Goal: Task Accomplishment & Management: Complete application form

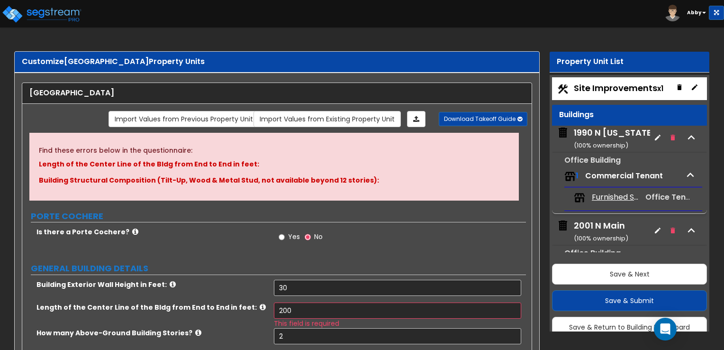
select select "2"
select select "1"
select select "2"
select select "1"
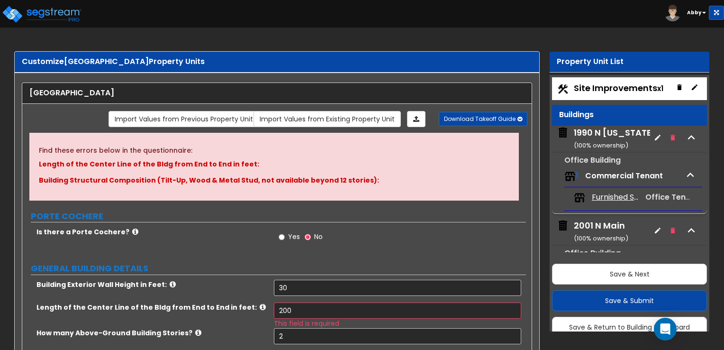
select select "2"
select select "1"
select select "2"
select select "1"
select select "2"
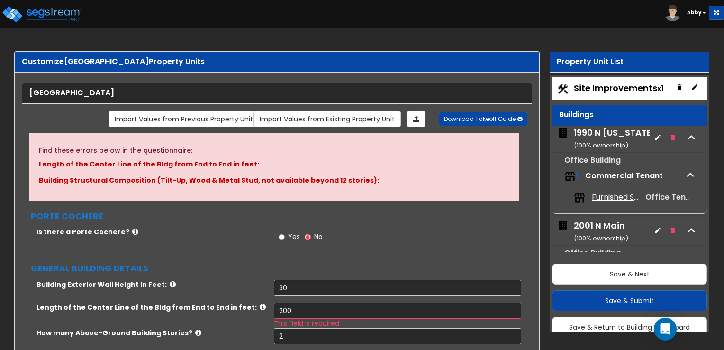
select select "5"
select select "6"
select select "1"
select select "2"
select select "1"
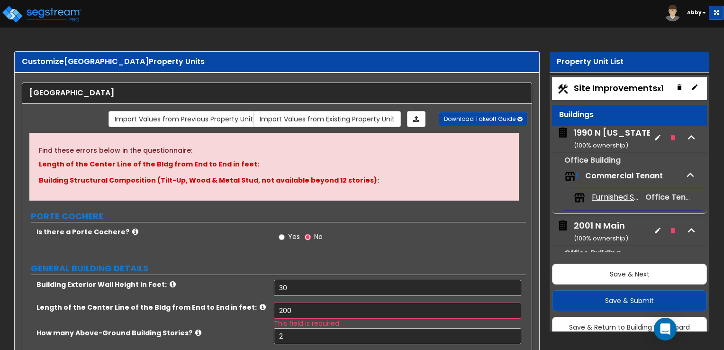
select select "1"
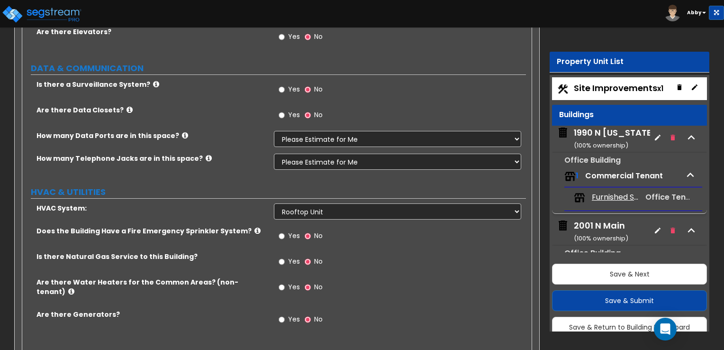
scroll to position [290, 0]
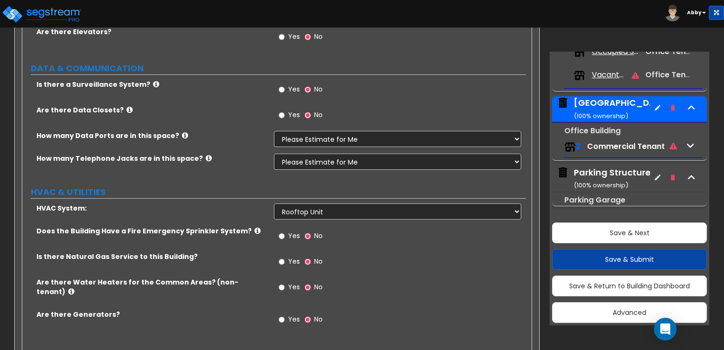
click at [290, 256] on span "Yes" at bounding box center [294, 260] width 12 height 9
click at [285, 256] on input "Yes" at bounding box center [282, 261] width 6 height 10
click at [288, 282] on span "Yes" at bounding box center [294, 286] width 12 height 9
click at [285, 282] on input "Yes" at bounding box center [282, 287] width 6 height 10
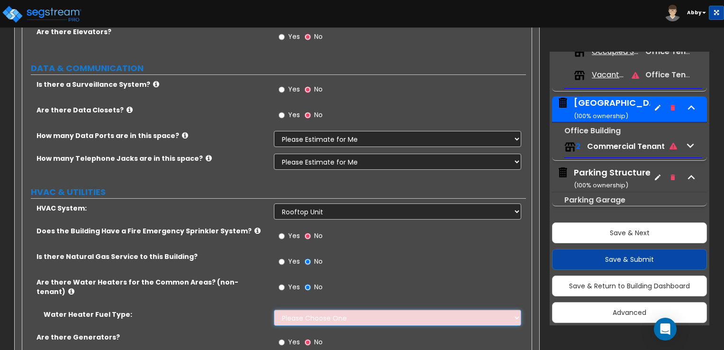
click at [291, 309] on select "Please Choose One Gas Electric" at bounding box center [397, 317] width 247 height 16
select select "1"
click at [274, 309] on select "Please Choose One Gas Electric" at bounding box center [397, 317] width 247 height 16
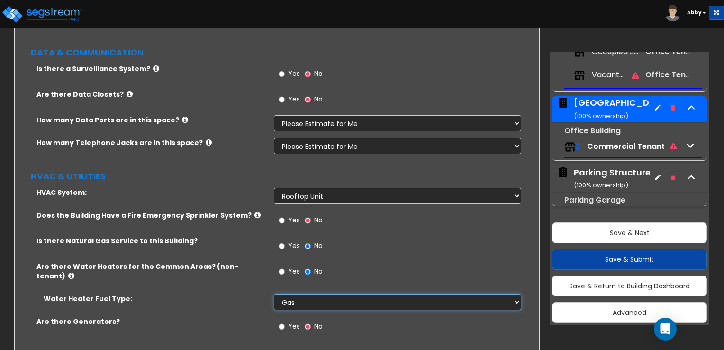
scroll to position [2250, 0]
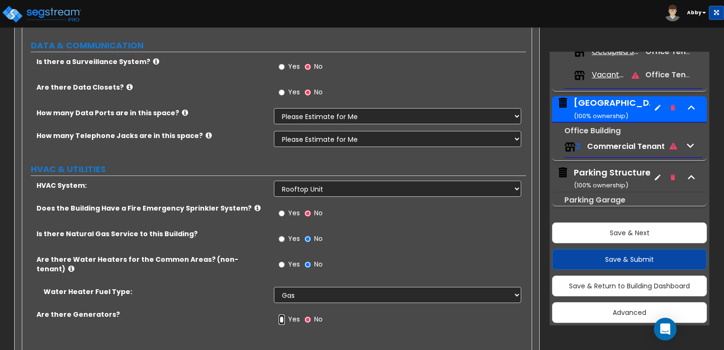
click at [283, 314] on input "Yes" at bounding box center [282, 319] width 6 height 10
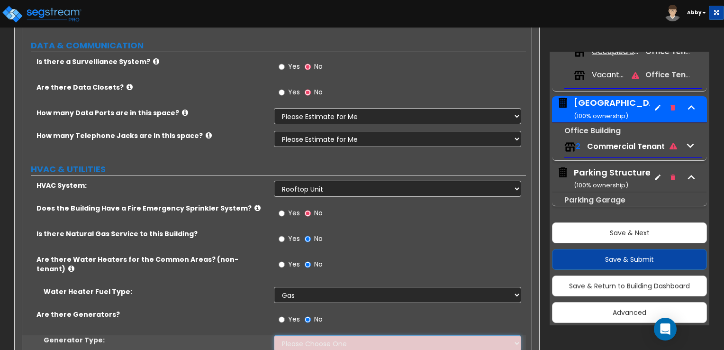
click at [296, 335] on select "Please Choose One Gas Diesel" at bounding box center [397, 343] width 247 height 16
select select "2"
click at [274, 335] on select "Please Choose One Gas Diesel" at bounding box center [397, 343] width 247 height 16
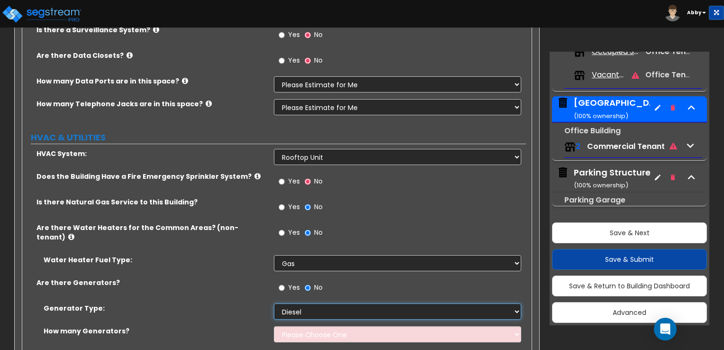
scroll to position [2295, 0]
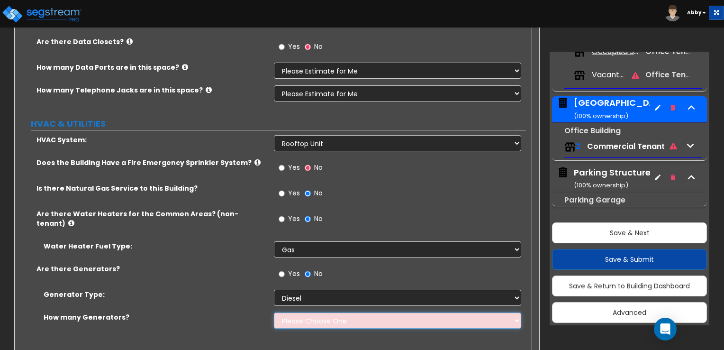
click at [297, 312] on select "Please Choose One 1 2 3" at bounding box center [397, 320] width 247 height 16
select select "1"
click at [274, 312] on select "Please Choose One 1 2 3" at bounding box center [397, 320] width 247 height 16
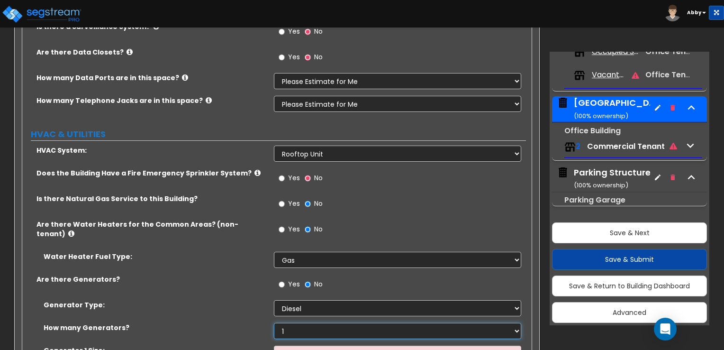
scroll to position [2318, 0]
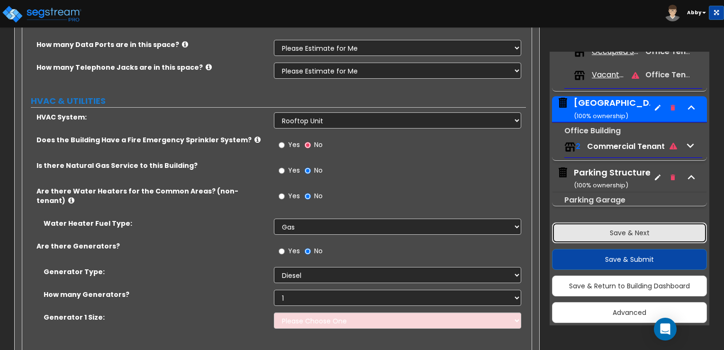
click at [616, 236] on button "Save & Next" at bounding box center [629, 232] width 155 height 21
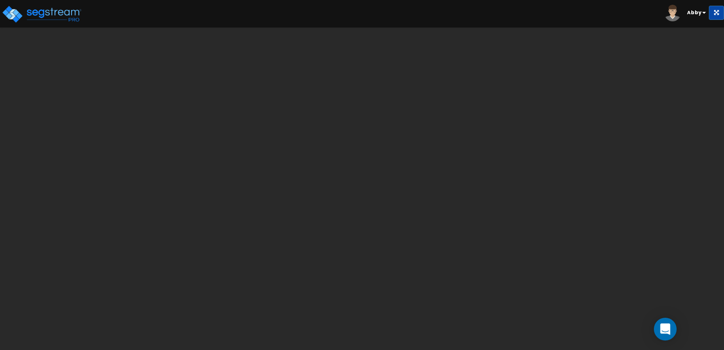
scroll to position [0, 0]
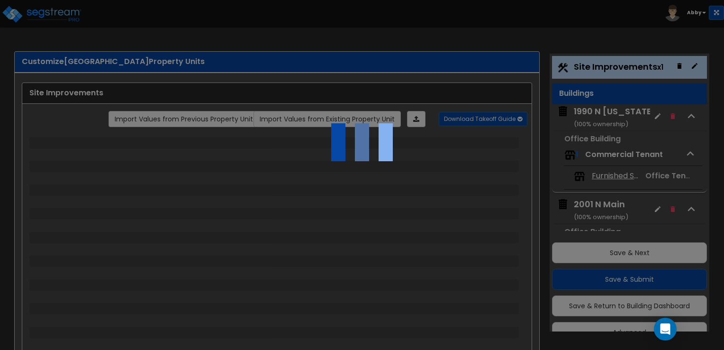
scroll to position [25, 0]
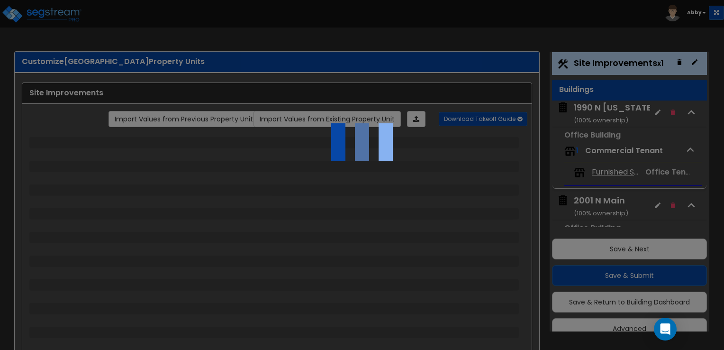
select select "2"
select select "1"
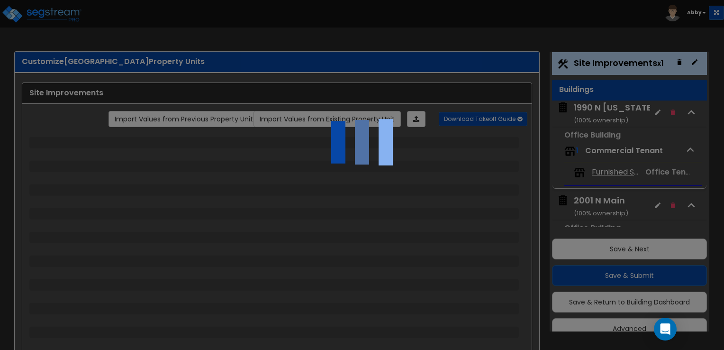
select select "2"
select select "1"
select select "2"
select select "1"
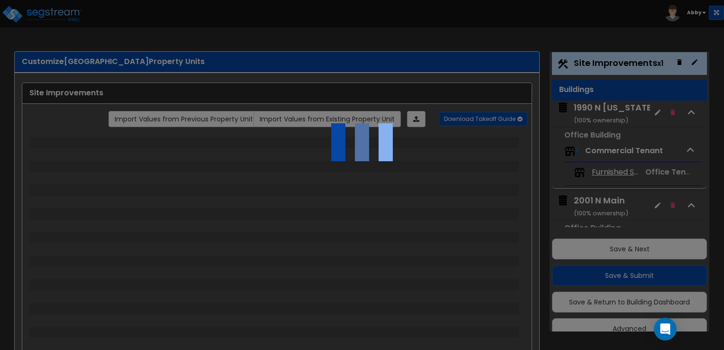
select select "1"
select select "2"
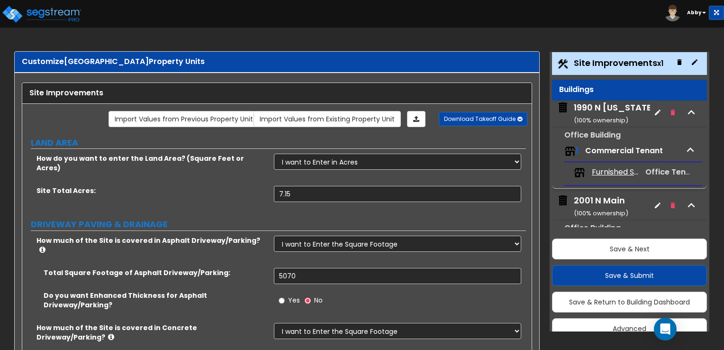
scroll to position [142, 0]
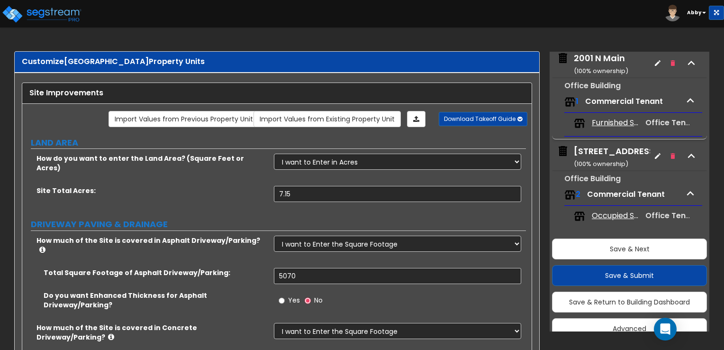
click at [600, 148] on div "2033 N Main ( 100 % ownership)" at bounding box center [616, 157] width 85 height 24
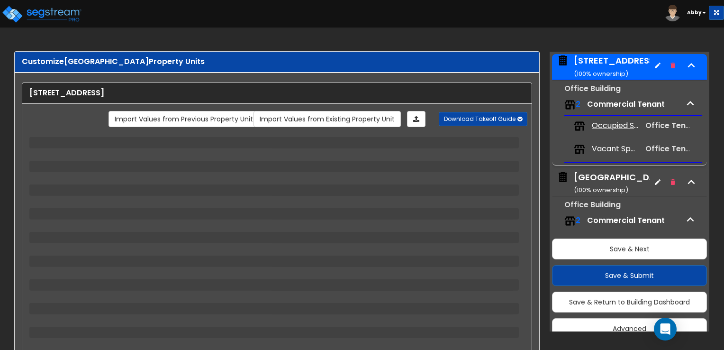
scroll to position [234, 0]
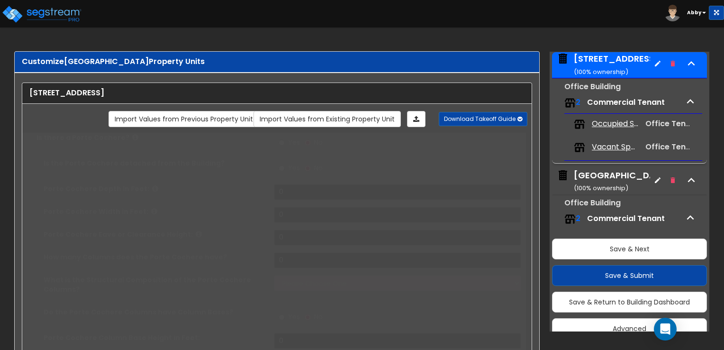
click at [588, 177] on div "Annex Building ( 100 % ownership)" at bounding box center [622, 181] width 97 height 24
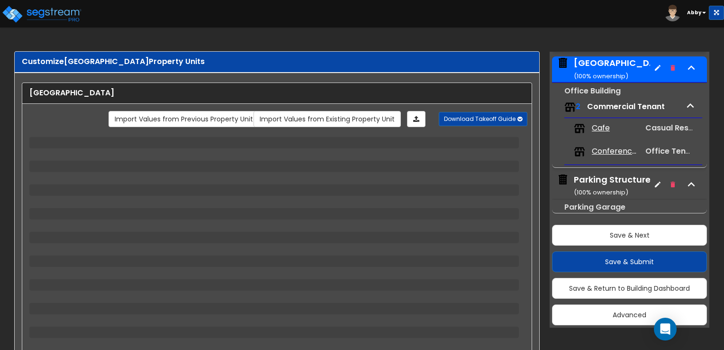
scroll to position [337, 0]
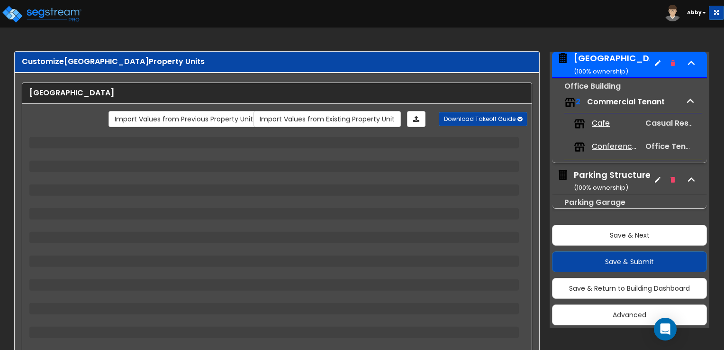
select select "2"
select select "1"
select select "2"
select select "1"
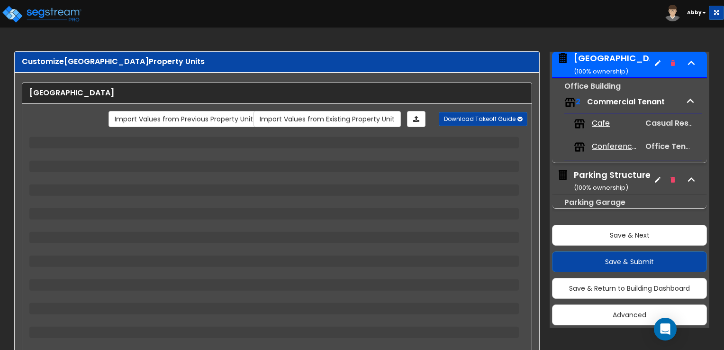
select select "1"
select select "2"
select select "1"
select select "2"
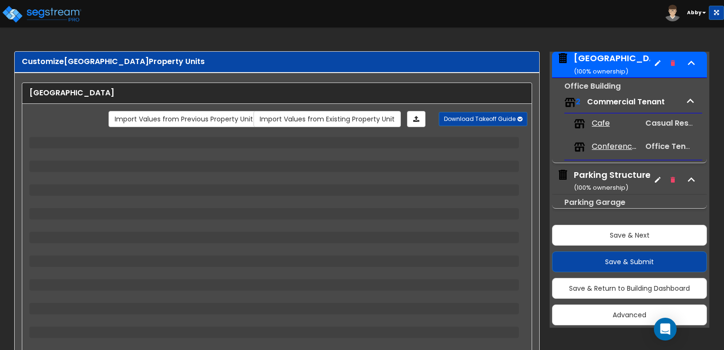
select select "1"
select select "2"
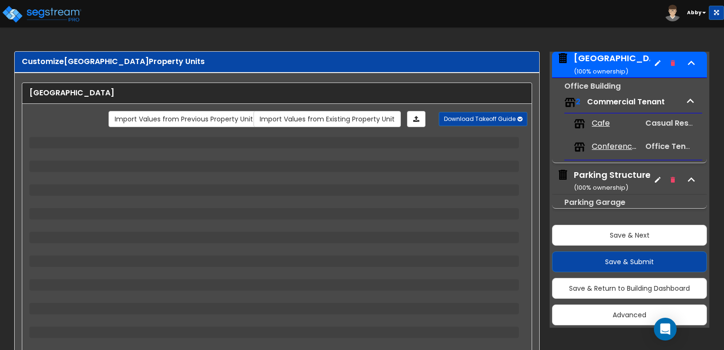
select select "1"
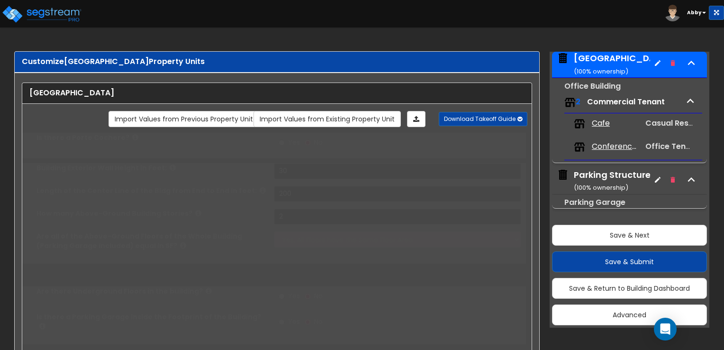
type input "13800"
select select "2"
type input "1"
select select "2"
select select "5"
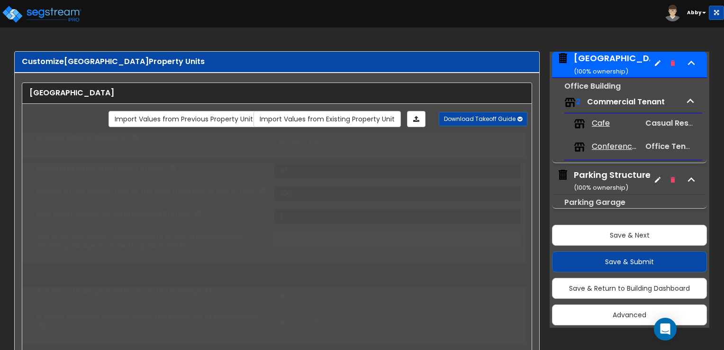
type input "70"
select select "6"
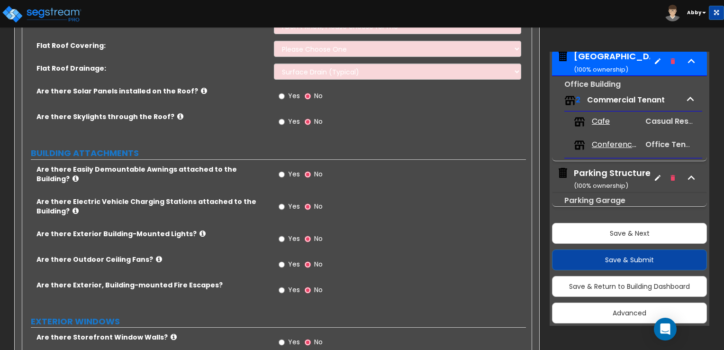
scroll to position [41, 0]
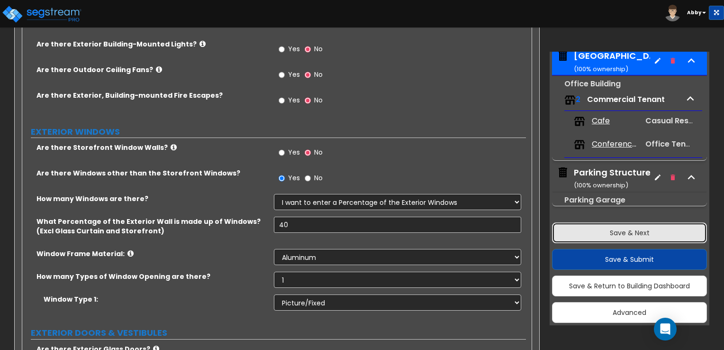
click at [565, 225] on button "Save & Next" at bounding box center [629, 232] width 155 height 21
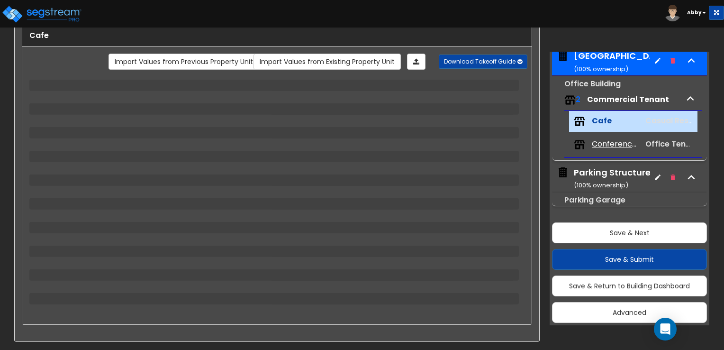
select select "7"
select select "1"
select select "3"
select select "1"
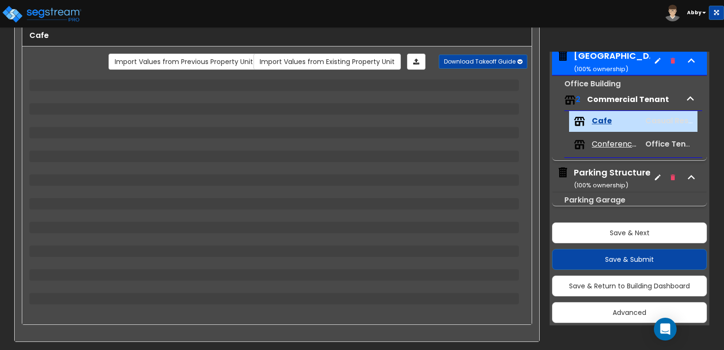
select select "1"
select select "4"
select select "1"
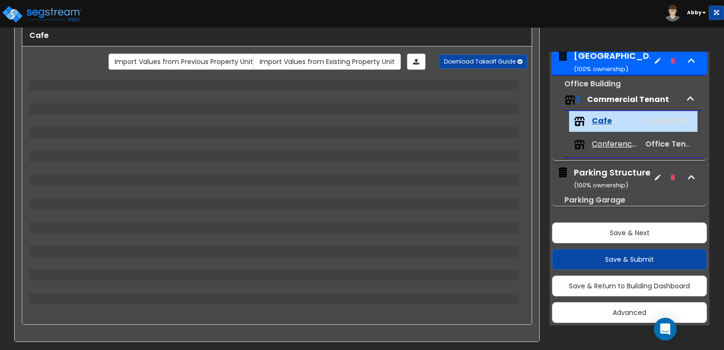
select select "1"
select select "2"
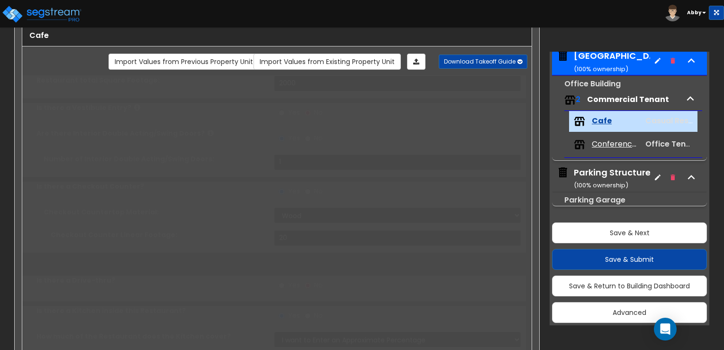
type input "2"
select select "1"
radio input "true"
type input "2"
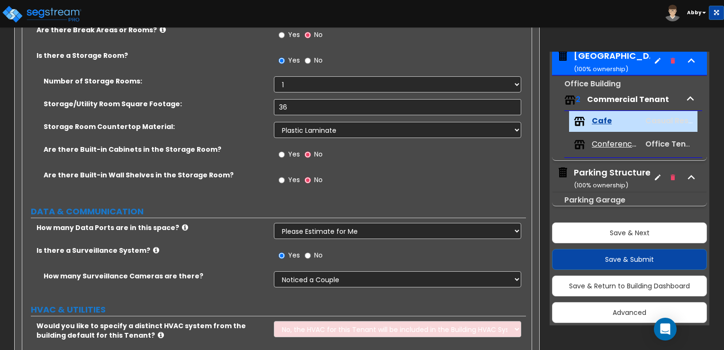
scroll to position [1778, 0]
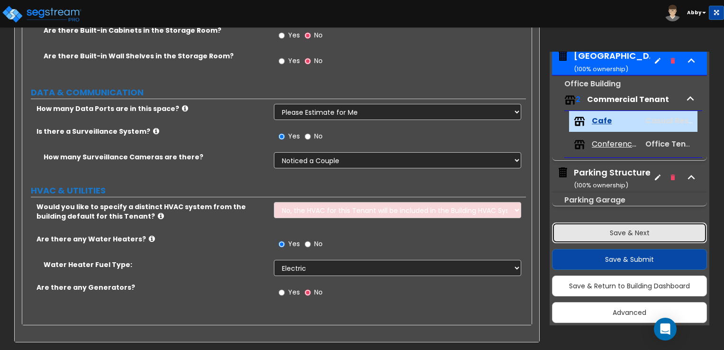
click at [614, 229] on button "Save & Next" at bounding box center [629, 232] width 155 height 21
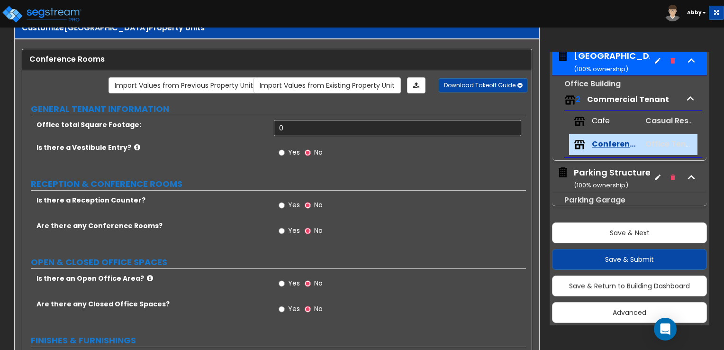
scroll to position [0, 0]
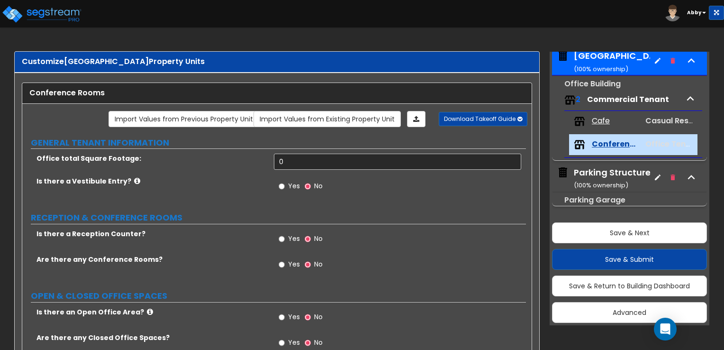
click at [594, 122] on span "Cafe" at bounding box center [601, 121] width 18 height 11
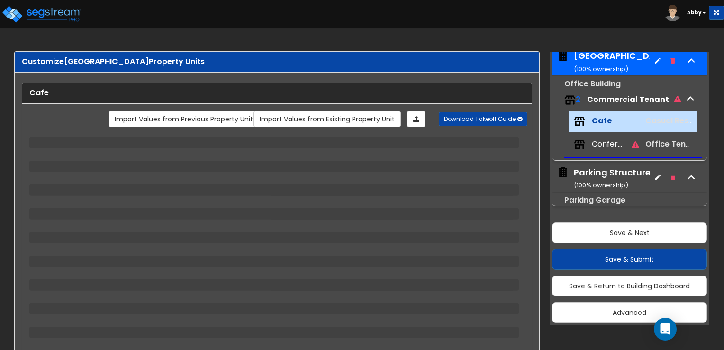
select select "7"
select select "1"
select select "3"
select select "1"
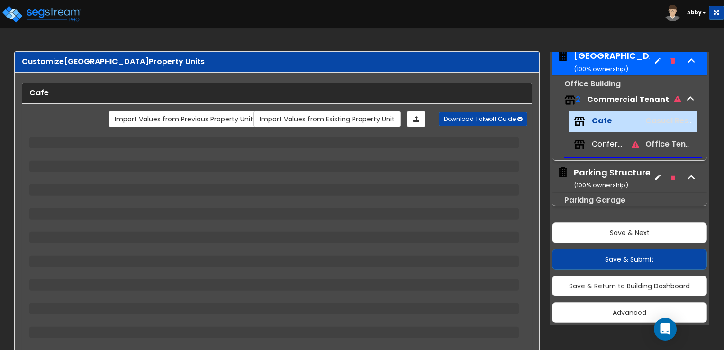
select select "1"
select select "4"
select select "1"
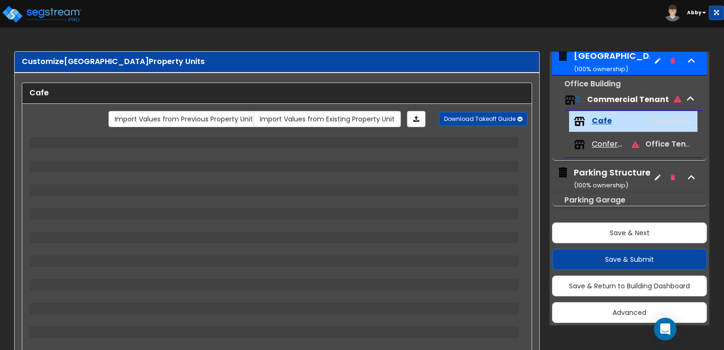
select select "1"
select select "2"
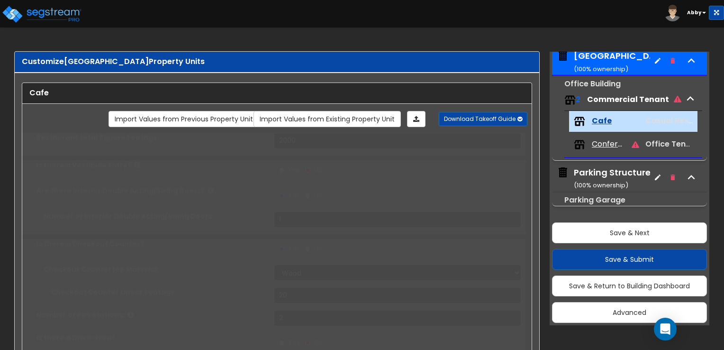
select select "2"
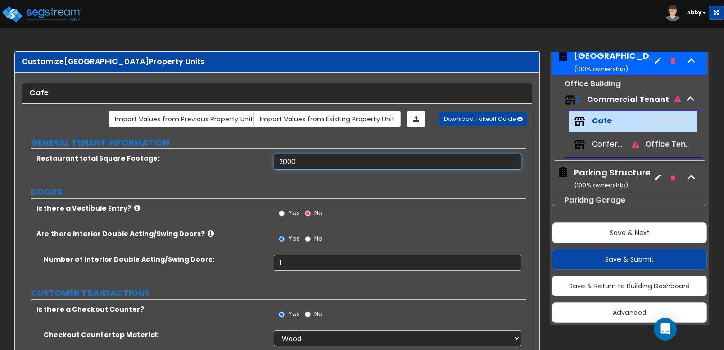
click at [332, 160] on input "2000" at bounding box center [397, 162] width 247 height 16
type input "2"
type input "3,000"
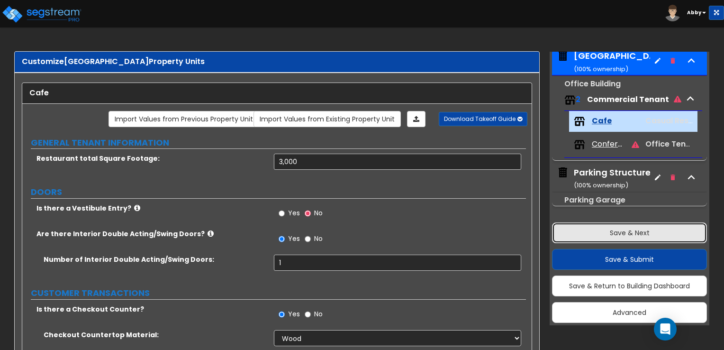
click at [628, 231] on button "Save & Next" at bounding box center [629, 232] width 155 height 21
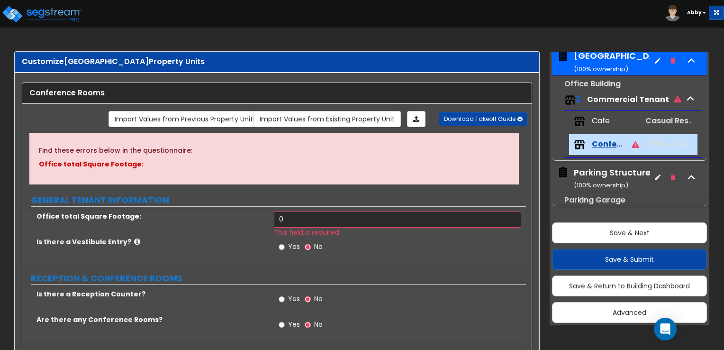
click at [291, 228] on span "This field is required" at bounding box center [306, 231] width 65 height 9
click at [292, 219] on input "0" at bounding box center [397, 219] width 247 height 16
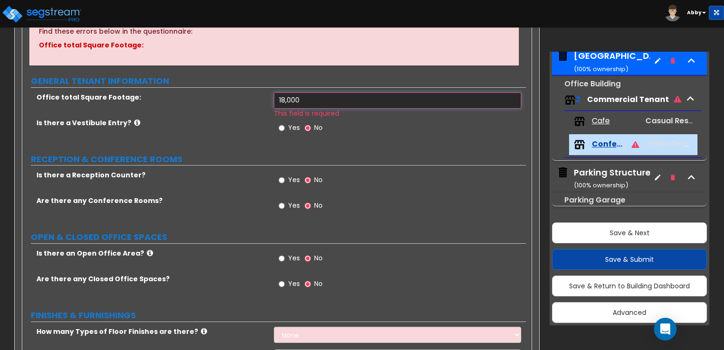
scroll to position [142, 0]
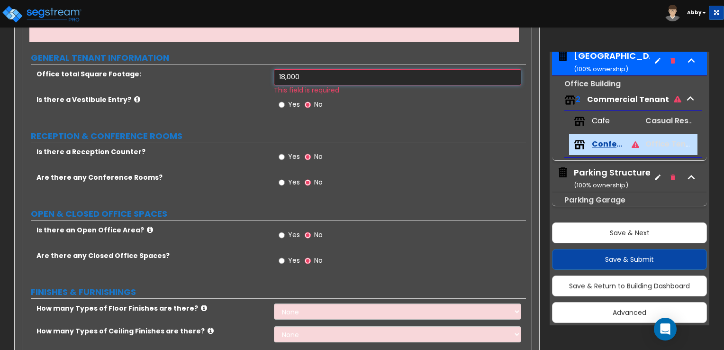
type input "18,000"
click at [291, 154] on span "Yes" at bounding box center [294, 156] width 12 height 9
click at [285, 154] on input "Yes" at bounding box center [282, 157] width 6 height 10
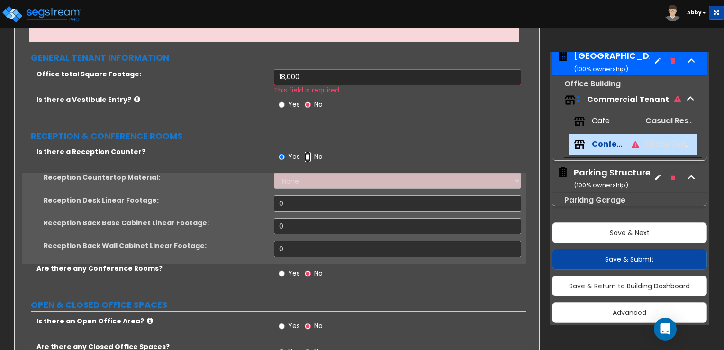
click at [307, 152] on input "No" at bounding box center [308, 157] width 6 height 10
radio input "false"
radio input "true"
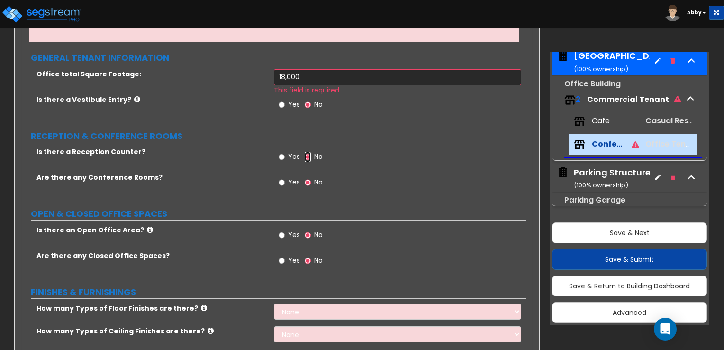
click at [308, 155] on input "No" at bounding box center [308, 157] width 6 height 10
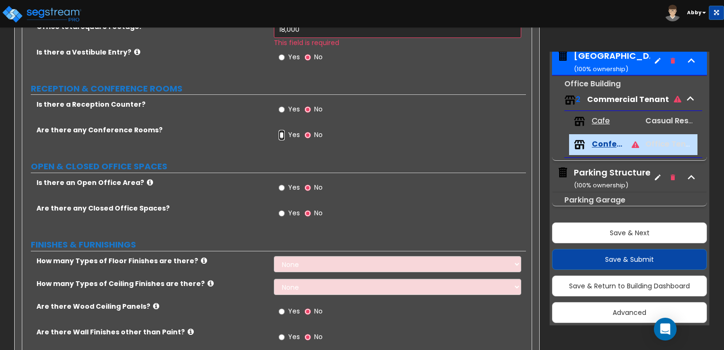
click at [281, 132] on input "Yes" at bounding box center [282, 135] width 6 height 10
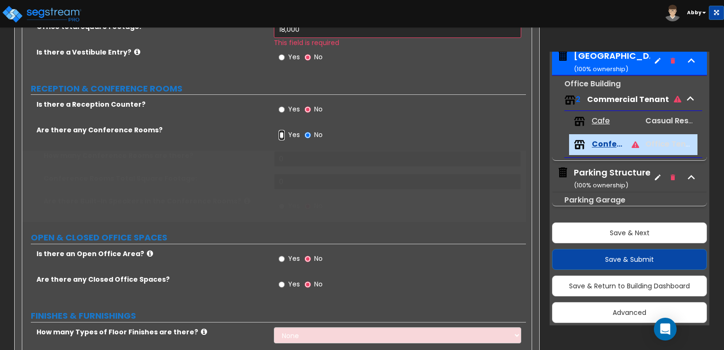
radio input "true"
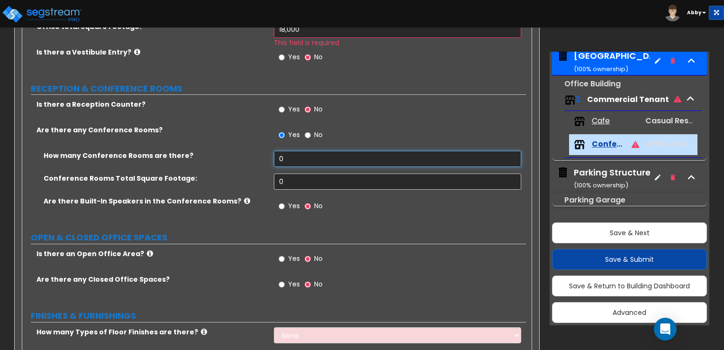
click at [288, 162] on input "0" at bounding box center [397, 159] width 247 height 16
click at [353, 153] on input "text" at bounding box center [397, 159] width 247 height 16
drag, startPoint x: 349, startPoint y: 159, endPoint x: 438, endPoint y: 164, distance: 89.3
click at [351, 159] on input "text" at bounding box center [397, 159] width 247 height 16
type input "6"
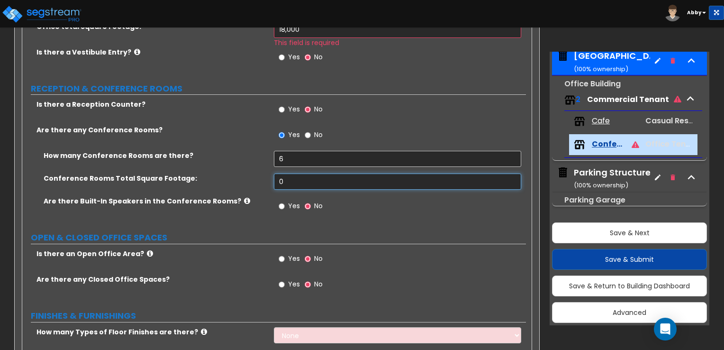
click at [318, 178] on input "0" at bounding box center [397, 181] width 247 height 16
type input "1,600"
click at [281, 203] on input "Yes" at bounding box center [282, 206] width 6 height 10
radio input "true"
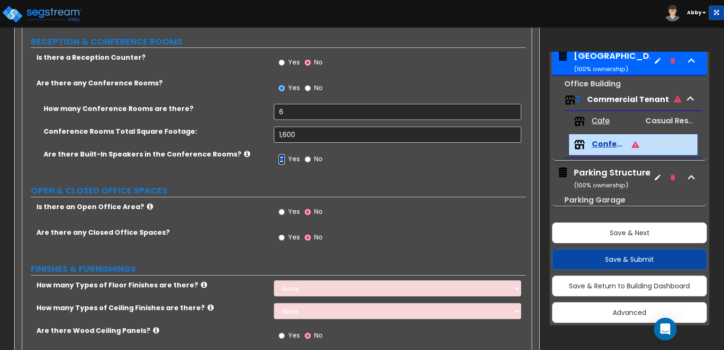
scroll to position [237, 0]
click at [284, 212] on input "Yes" at bounding box center [282, 211] width 6 height 10
radio input "true"
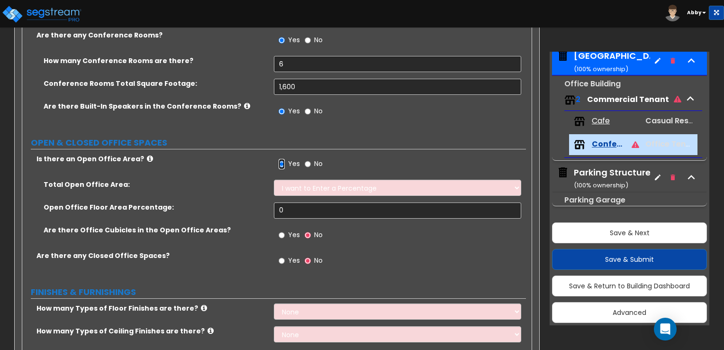
scroll to position [332, 0]
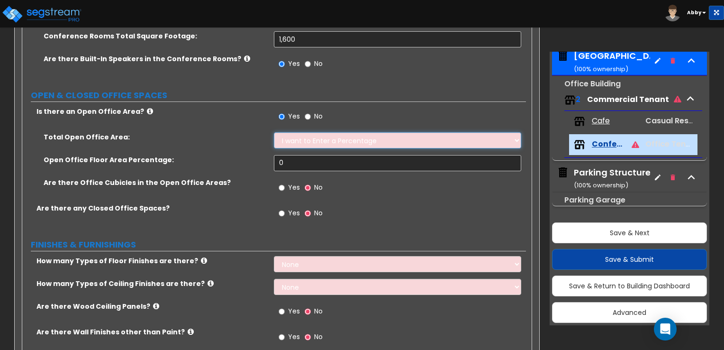
click at [304, 136] on select "I want to Enter a Percentage I want to Enter the Square Footage" at bounding box center [397, 140] width 247 height 16
click at [301, 170] on div "Open Office Floor Area Percentage: 0" at bounding box center [274, 166] width 504 height 23
click at [301, 164] on input "0" at bounding box center [397, 163] width 247 height 16
click at [360, 152] on div "Total Open Office Area: I want to Enter a Percentage I want to Enter the Square…" at bounding box center [274, 143] width 504 height 23
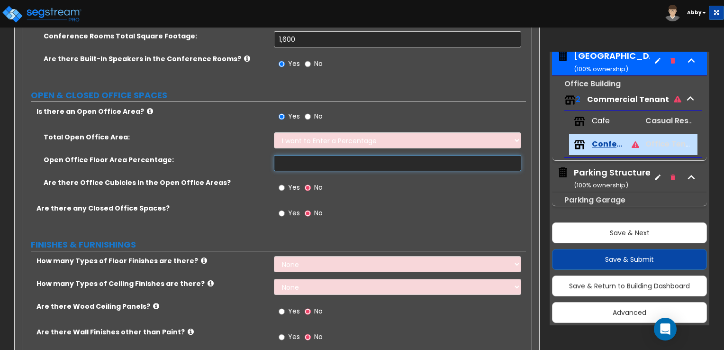
click at [357, 164] on input "text" at bounding box center [397, 163] width 247 height 16
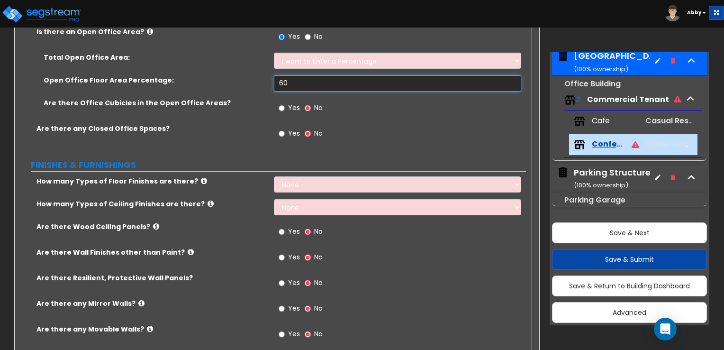
scroll to position [427, 0]
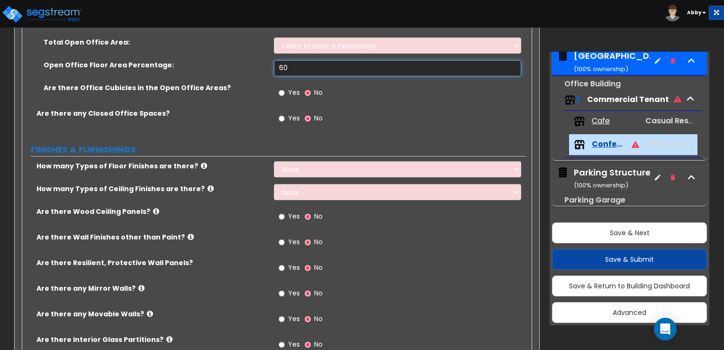
type input "60"
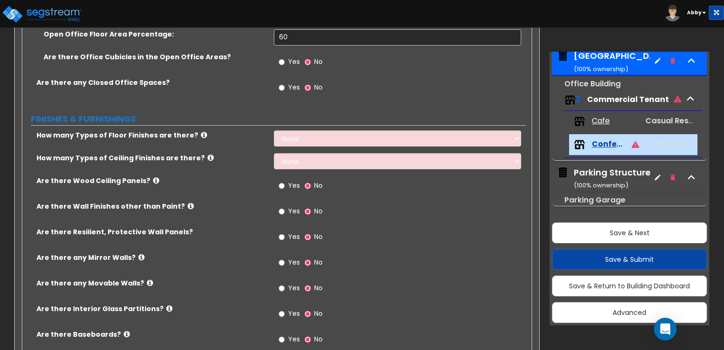
scroll to position [474, 0]
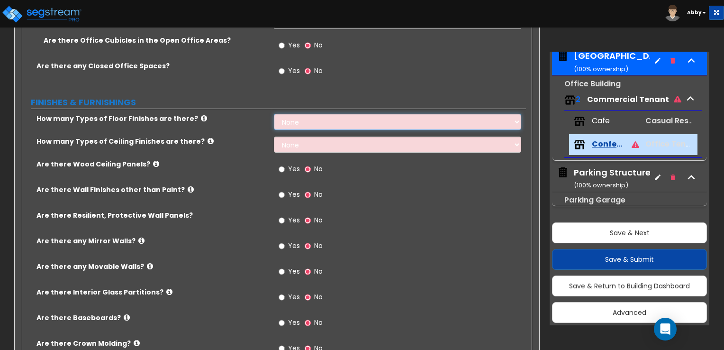
click at [292, 125] on select "None 1 2 3 4" at bounding box center [397, 122] width 247 height 16
select select "2"
click at [274, 114] on select "None 1 2 3 4" at bounding box center [397, 122] width 247 height 16
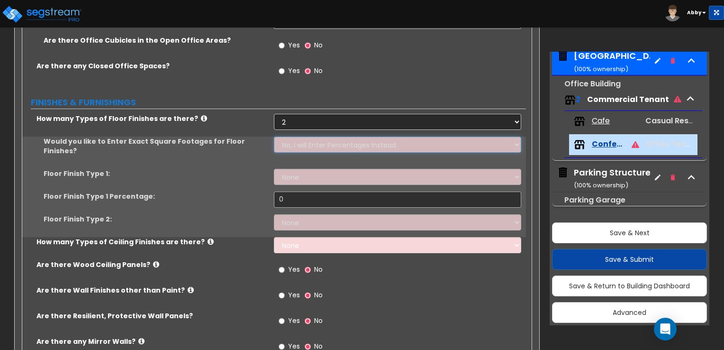
click at [291, 147] on select "No, I will Enter Percentages Instead Yes, I will Enter Exact Square Footages" at bounding box center [397, 144] width 247 height 16
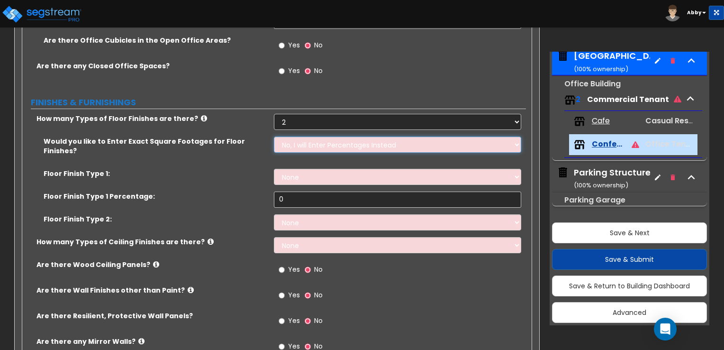
click at [274, 136] on select "No, I will Enter Percentages Instead Yes, I will Enter Exact Square Footages" at bounding box center [397, 144] width 247 height 16
click at [292, 169] on select "None Tile Flooring Hardwood Flooring Resilient Laminate Flooring VCT Flooring S…" at bounding box center [397, 177] width 247 height 16
click at [274, 169] on select "None Tile Flooring Hardwood Flooring Resilient Laminate Flooring VCT Flooring S…" at bounding box center [397, 177] width 247 height 16
click at [293, 191] on input "0" at bounding box center [397, 199] width 247 height 16
type input "60"
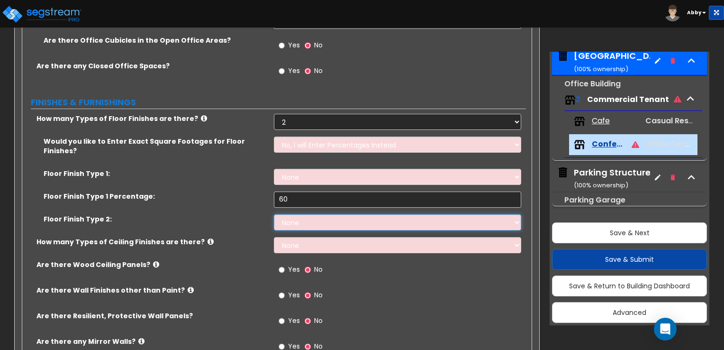
click at [354, 214] on select "None Tile Flooring Hardwood Flooring Resilient Laminate Flooring VCT Flooring S…" at bounding box center [397, 222] width 247 height 16
select select "7"
click at [274, 214] on select "None Tile Flooring Hardwood Flooring Resilient Laminate Flooring VCT Flooring S…" at bounding box center [397, 222] width 247 height 16
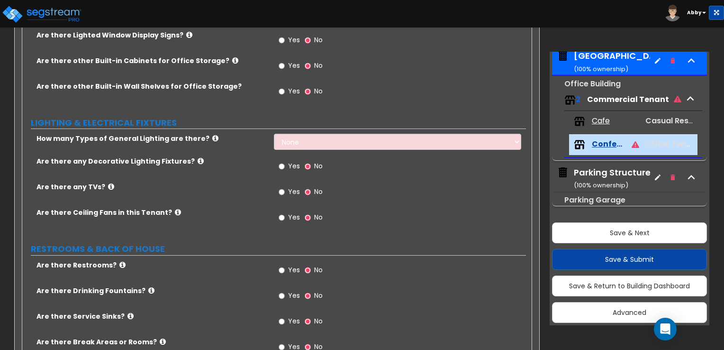
scroll to position [995, 0]
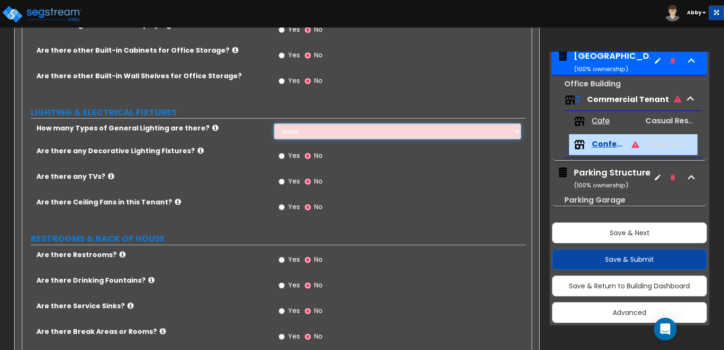
click at [313, 123] on select "None 1 2 3" at bounding box center [397, 131] width 247 height 16
select select "1"
click at [274, 123] on select "None 1 2 3" at bounding box center [397, 131] width 247 height 16
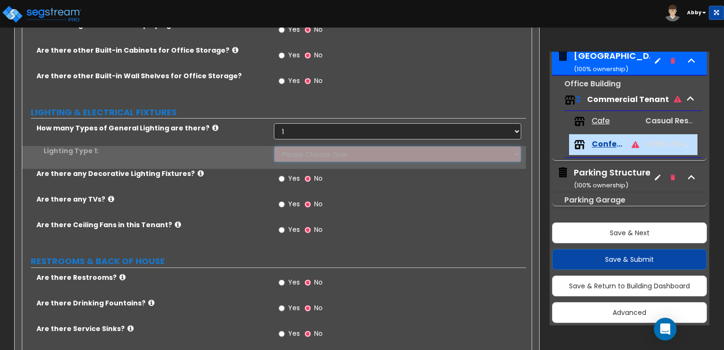
click at [287, 148] on select "Please Choose One LED Surface-Mounted LED Recessed Fluorescent Surface-Mounted …" at bounding box center [397, 154] width 247 height 16
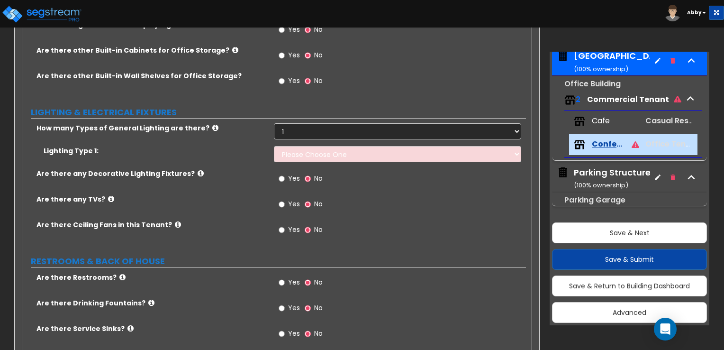
click at [212, 124] on icon at bounding box center [215, 127] width 6 height 7
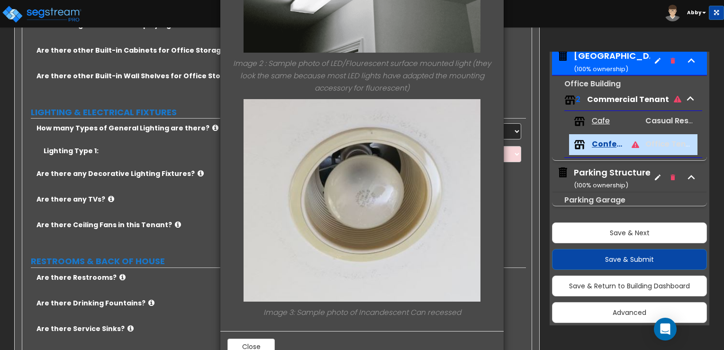
scroll to position [433, 0]
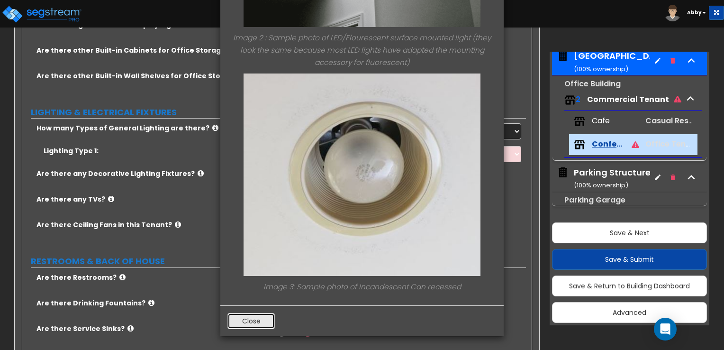
click at [259, 323] on button "Close" at bounding box center [250, 321] width 47 height 16
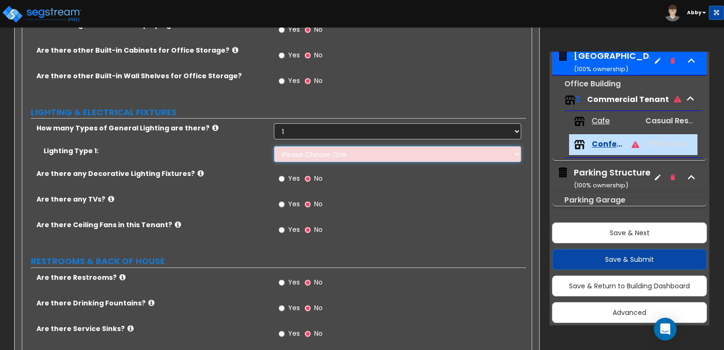
click at [320, 146] on select "Please Choose One LED Surface-Mounted LED Recessed Fluorescent Surface-Mounted …" at bounding box center [397, 154] width 247 height 16
select select "2"
click at [274, 146] on select "Please Choose One LED Surface-Mounted LED Recessed Fluorescent Surface-Mounted …" at bounding box center [397, 154] width 247 height 16
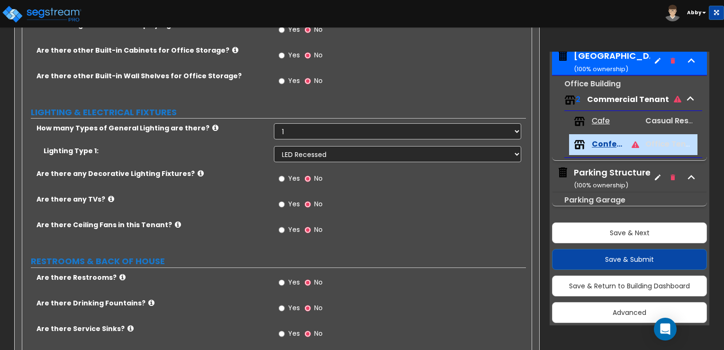
click at [291, 199] on span "Yes" at bounding box center [294, 203] width 12 height 9
click at [285, 199] on input "Yes" at bounding box center [282, 204] width 6 height 10
radio input "true"
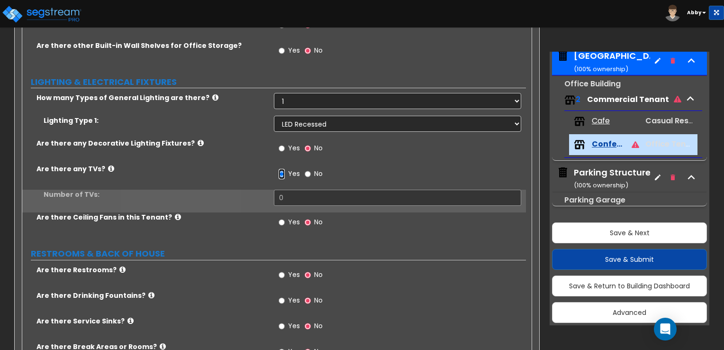
scroll to position [1043, 0]
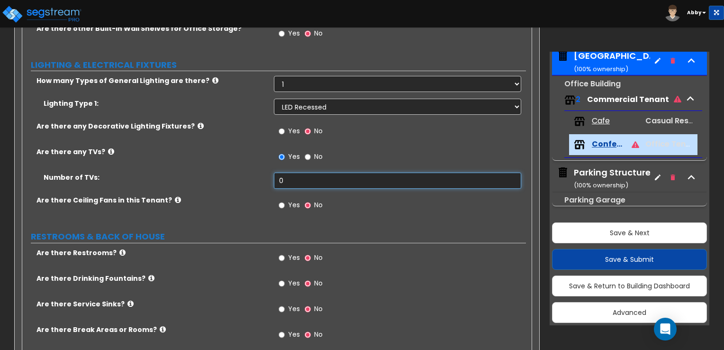
drag, startPoint x: 296, startPoint y: 176, endPoint x: 306, endPoint y: 173, distance: 10.5
click at [296, 176] on input "0" at bounding box center [397, 181] width 247 height 16
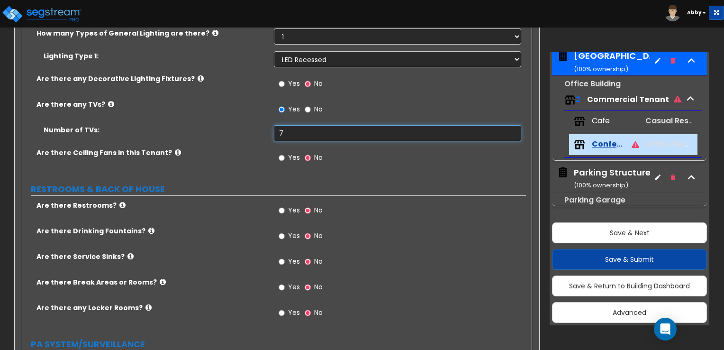
type input "7"
click at [290, 205] on span "Yes" at bounding box center [294, 209] width 12 height 9
click at [285, 205] on input "Yes" at bounding box center [282, 210] width 6 height 10
radio input "true"
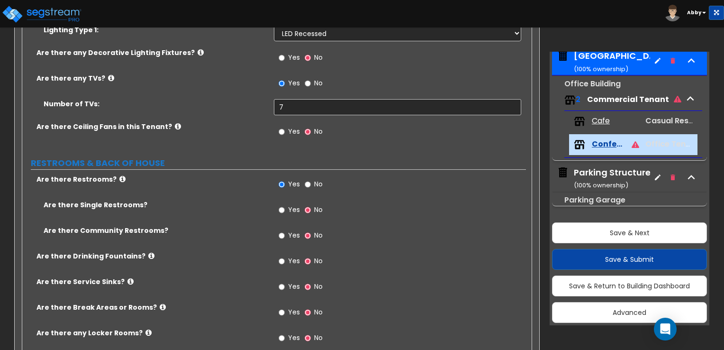
scroll to position [1137, 0]
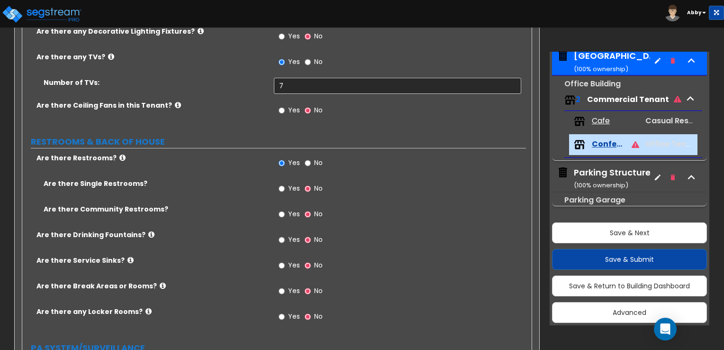
click at [296, 183] on span "Yes" at bounding box center [294, 187] width 12 height 9
click at [285, 183] on input "Yes" at bounding box center [282, 188] width 6 height 10
radio input "true"
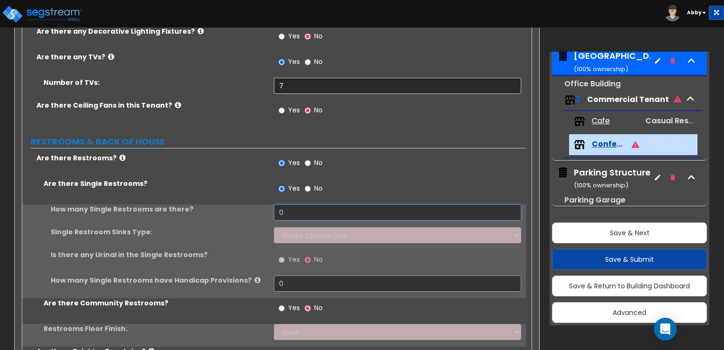
click at [294, 206] on input "0" at bounding box center [397, 212] width 247 height 16
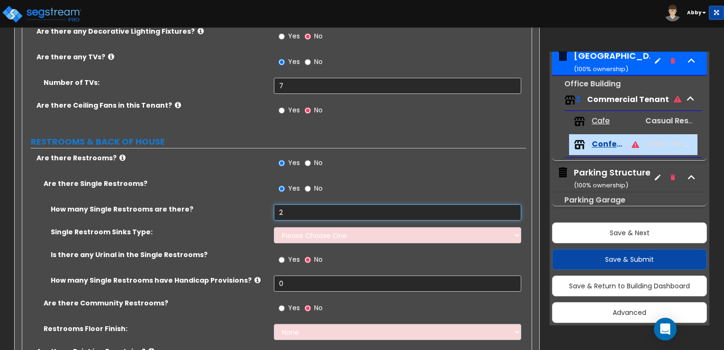
type input "2"
click at [334, 227] on select "Please Choose One Wall-mounted Vanity-mounted" at bounding box center [397, 235] width 247 height 16
click at [307, 204] on input "2" at bounding box center [397, 212] width 247 height 16
click at [311, 182] on label "No" at bounding box center [314, 190] width 18 height 16
click at [311, 183] on input "No" at bounding box center [308, 188] width 6 height 10
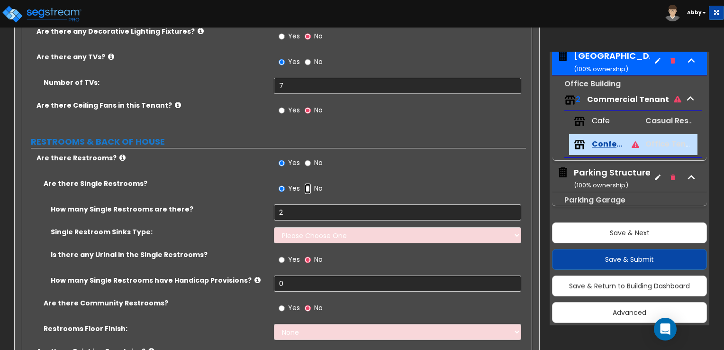
radio input "false"
radio input "true"
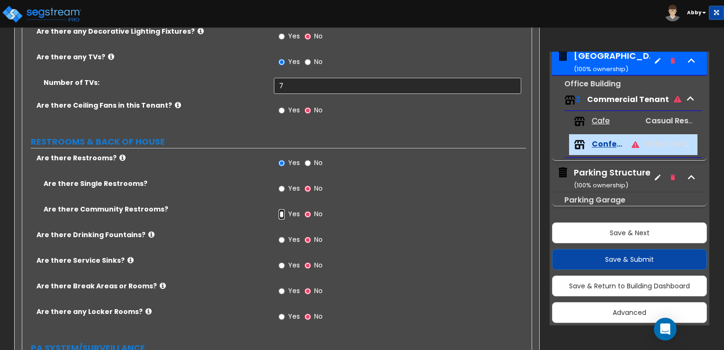
click at [279, 209] on input "Yes" at bounding box center [282, 214] width 6 height 10
radio input "true"
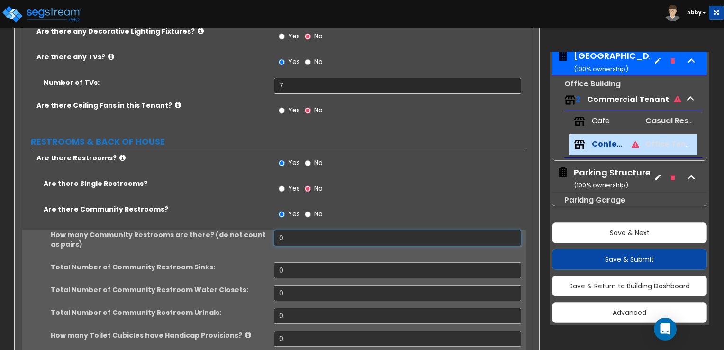
click at [288, 230] on input "0" at bounding box center [397, 238] width 247 height 16
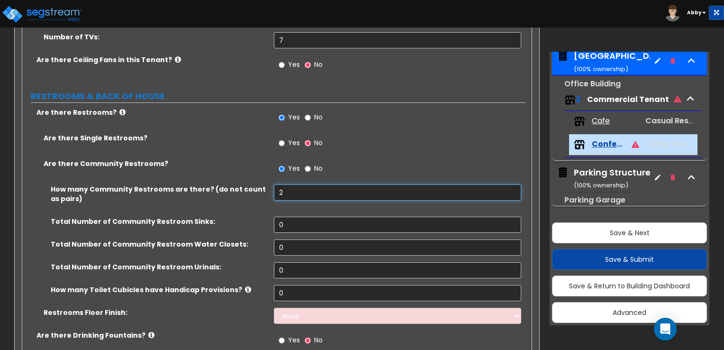
scroll to position [1232, 0]
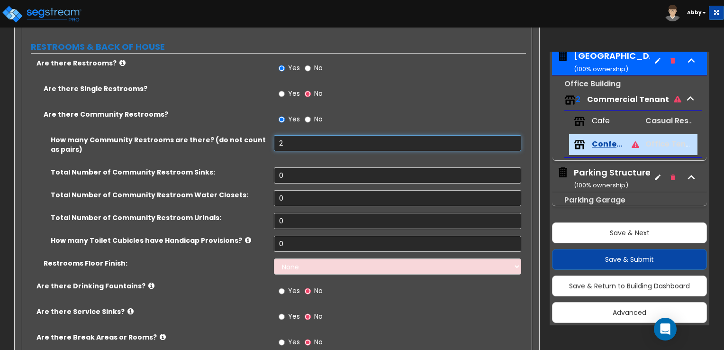
type input "2"
click at [285, 167] on input "0" at bounding box center [397, 175] width 247 height 16
type input "2"
click at [288, 190] on input "0" at bounding box center [397, 198] width 247 height 16
type input "2"
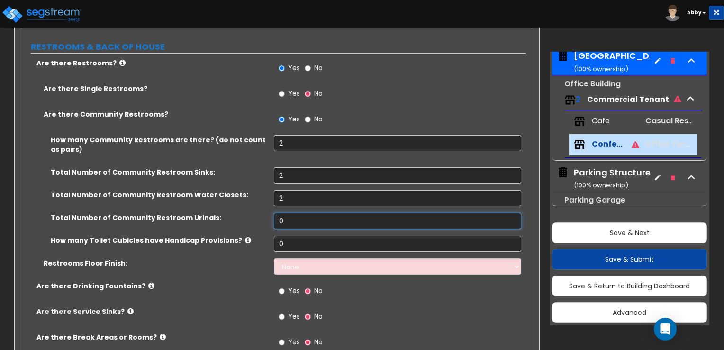
click at [305, 217] on input "0" at bounding box center [397, 221] width 247 height 16
type input "1"
click at [293, 167] on input "2" at bounding box center [397, 175] width 247 height 16
type input "4"
click at [317, 135] on input "2" at bounding box center [397, 143] width 247 height 16
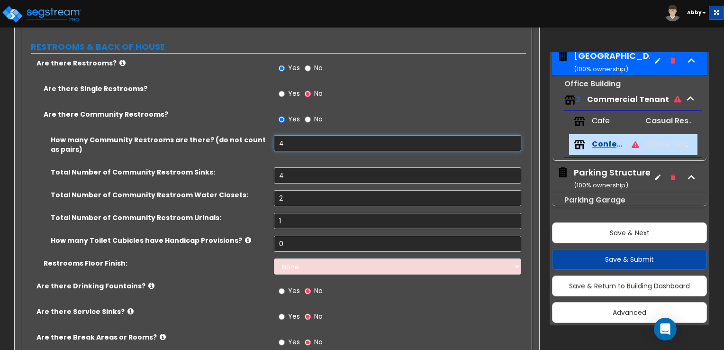
type input "4"
click at [287, 191] on input "2" at bounding box center [397, 198] width 247 height 16
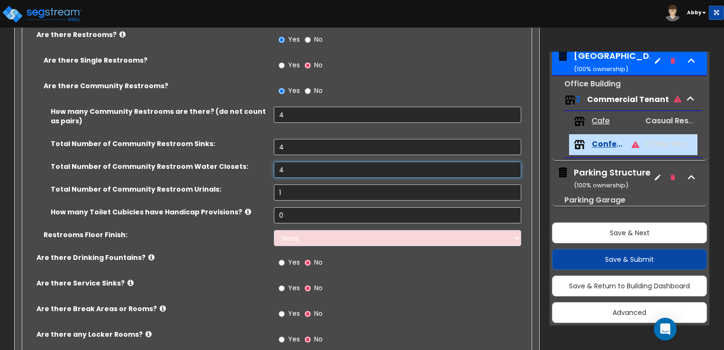
scroll to position [1327, 0]
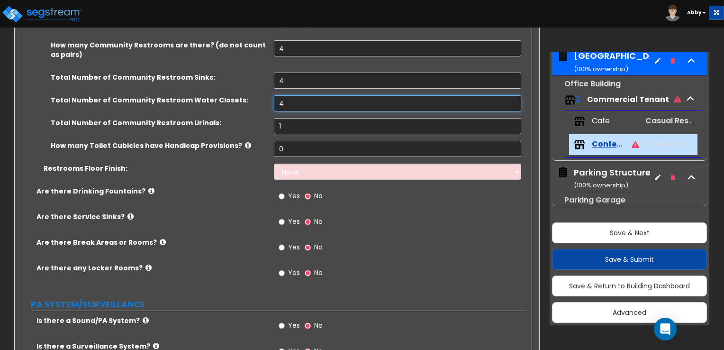
type input "4"
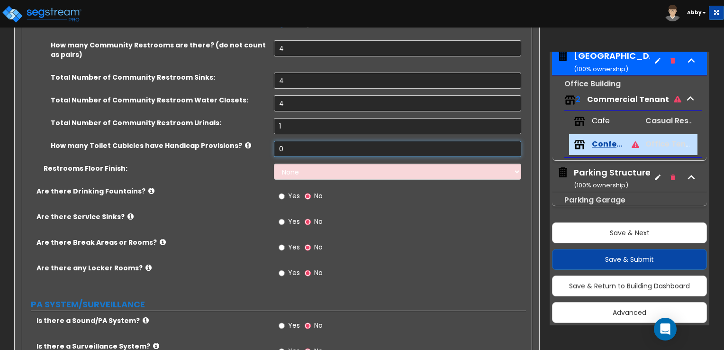
click at [317, 141] on input "0" at bounding box center [397, 149] width 247 height 16
type input "2"
click at [349, 167] on select "None Tile Flooring Resilient Laminate Flooring VCT Flooring Sheet Vinyl Flooring" at bounding box center [397, 172] width 247 height 16
click at [274, 164] on select "None Tile Flooring Resilient Laminate Flooring VCT Flooring Sheet Vinyl Flooring" at bounding box center [397, 172] width 247 height 16
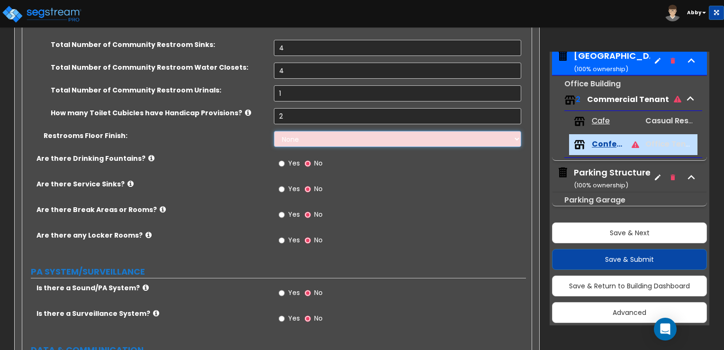
scroll to position [1374, 0]
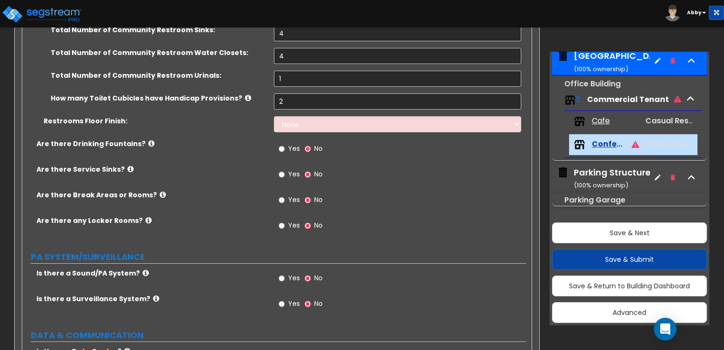
click at [294, 220] on span "Yes" at bounding box center [294, 224] width 12 height 9
click at [285, 220] on input "Yes" at bounding box center [282, 225] width 6 height 10
radio input "true"
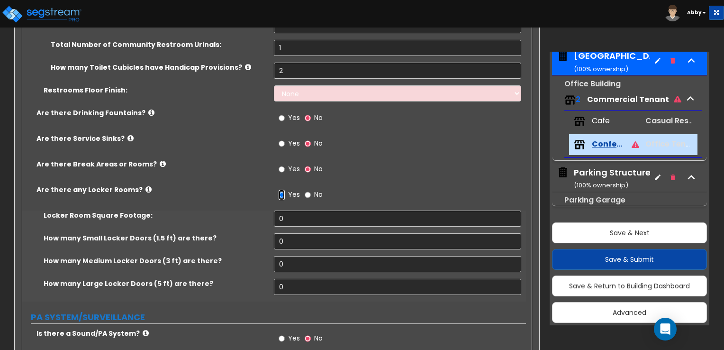
scroll to position [1422, 0]
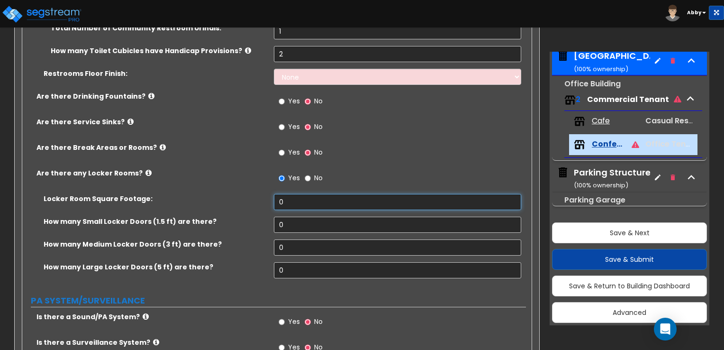
click at [300, 194] on input "0" at bounding box center [397, 202] width 247 height 16
type input "30"
click at [335, 221] on input "0" at bounding box center [397, 225] width 247 height 16
type input "10"
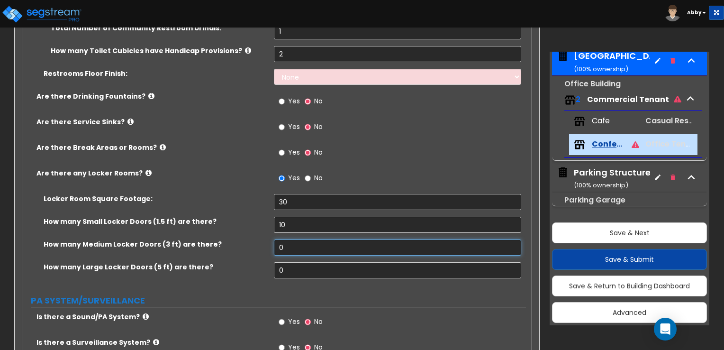
click at [294, 239] on input "0" at bounding box center [397, 247] width 247 height 16
type input "10"
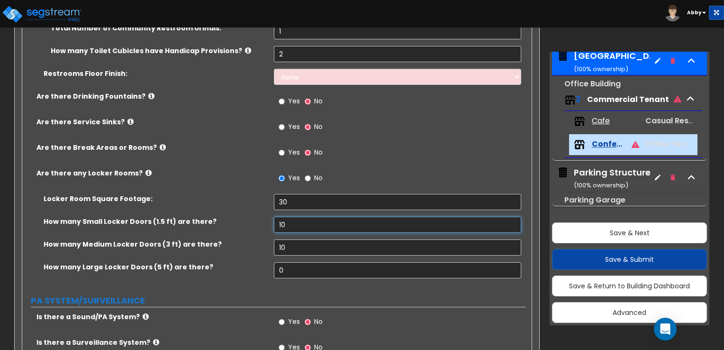
click at [301, 217] on input "10" at bounding box center [397, 225] width 247 height 16
type input "1"
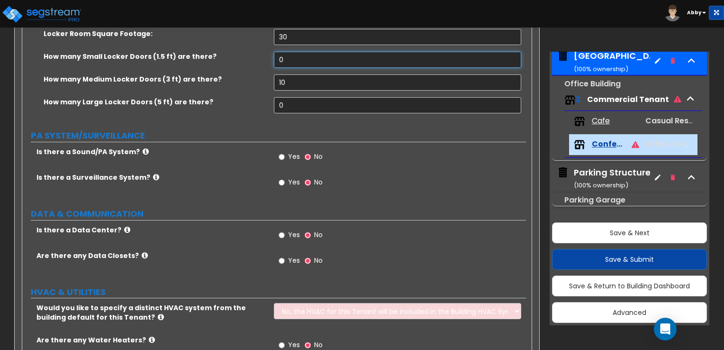
scroll to position [1611, 0]
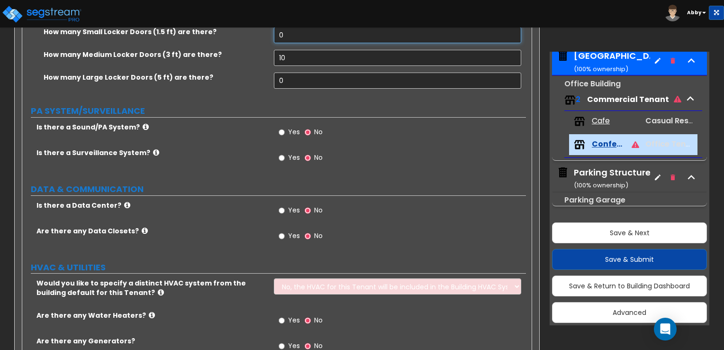
type input "0"
click at [288, 127] on span "Yes" at bounding box center [294, 131] width 12 height 9
click at [285, 127] on input "Yes" at bounding box center [282, 132] width 6 height 10
radio input "true"
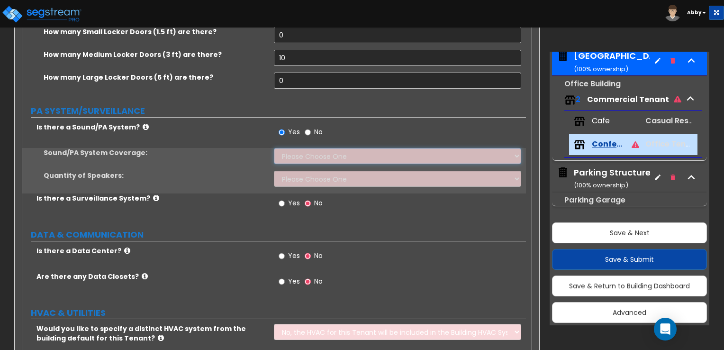
click at [291, 148] on select "Please Choose One All Areas Enter Percent Coverage" at bounding box center [397, 156] width 247 height 16
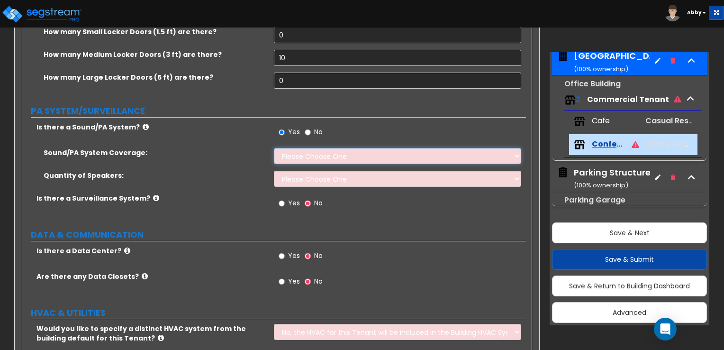
select select "1"
click at [274, 148] on select "Please Choose One All Areas Enter Percent Coverage" at bounding box center [397, 156] width 247 height 16
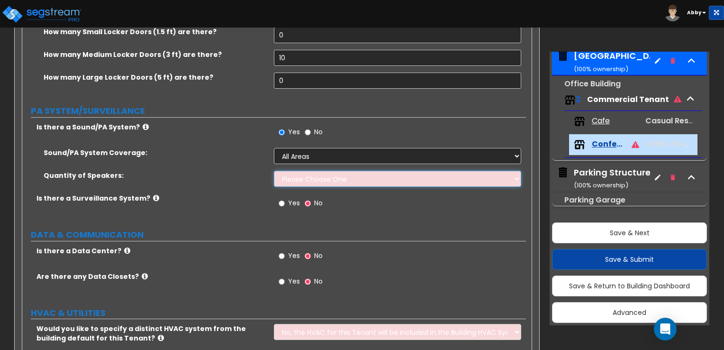
click at [288, 172] on select "Please Choose One Enter Number of Speakers Please Estimate for me" at bounding box center [397, 179] width 247 height 16
select select "2"
click at [274, 171] on select "Please Choose One Enter Number of Speakers Please Estimate for me" at bounding box center [397, 179] width 247 height 16
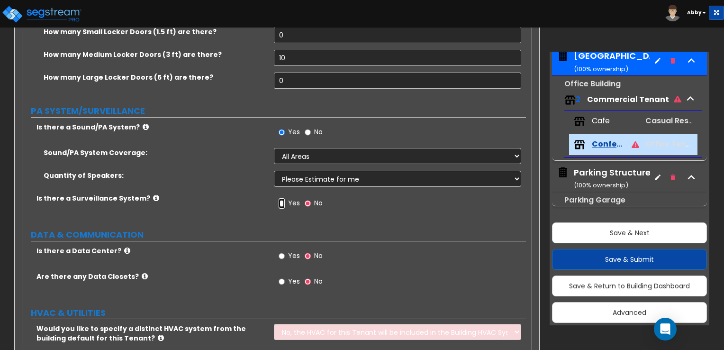
click at [282, 198] on input "Yes" at bounding box center [282, 203] width 6 height 10
radio input "true"
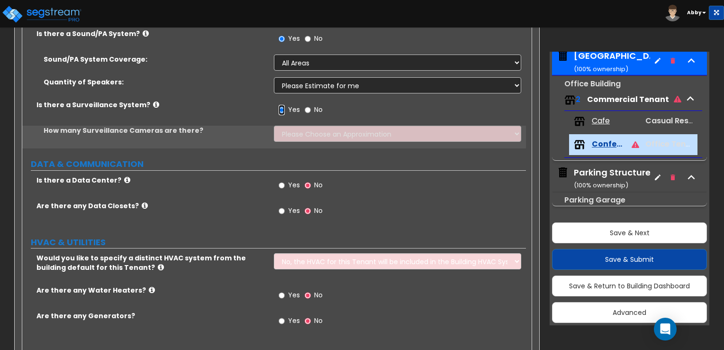
scroll to position [1706, 0]
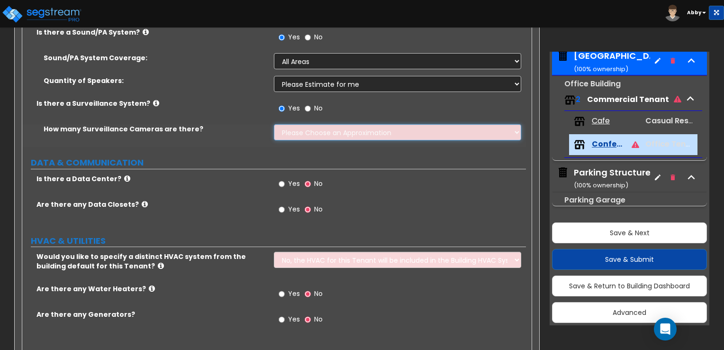
click at [326, 126] on select "Please Choose an Approximation Barely Noticed Any Noticed a Couple Frequently S…" at bounding box center [397, 132] width 247 height 16
click at [328, 124] on select "Please Choose an Approximation Barely Noticed Any Noticed a Couple Frequently S…" at bounding box center [397, 132] width 247 height 16
select select "2"
click at [274, 124] on select "Please Choose an Approximation Barely Noticed Any Noticed a Couple Frequently S…" at bounding box center [397, 132] width 247 height 16
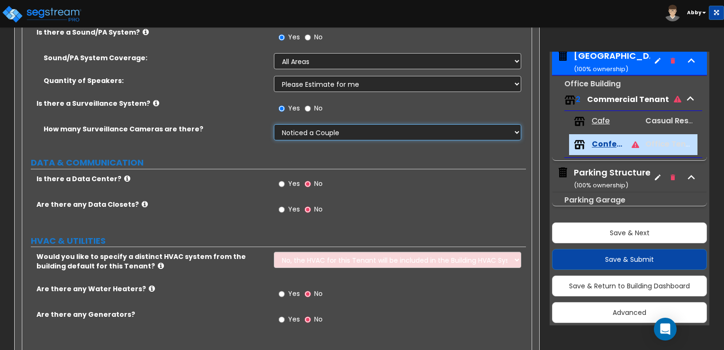
scroll to position [1724, 0]
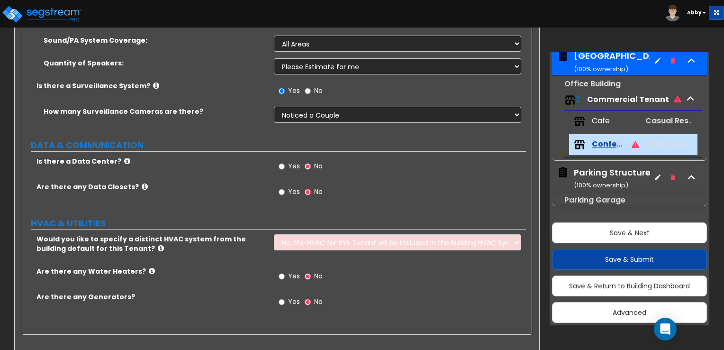
click at [308, 234] on select "No, the HVAC for this Tenant will be included in the Building HVAC System Yes, …" at bounding box center [397, 242] width 247 height 16
click at [288, 269] on label "Yes" at bounding box center [289, 277] width 21 height 16
click at [285, 271] on input "Yes" at bounding box center [282, 276] width 6 height 10
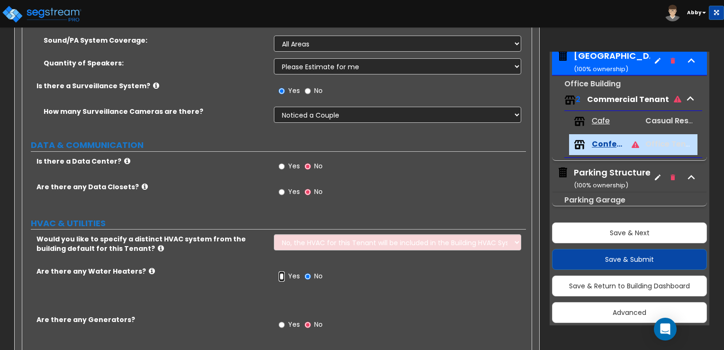
radio input "true"
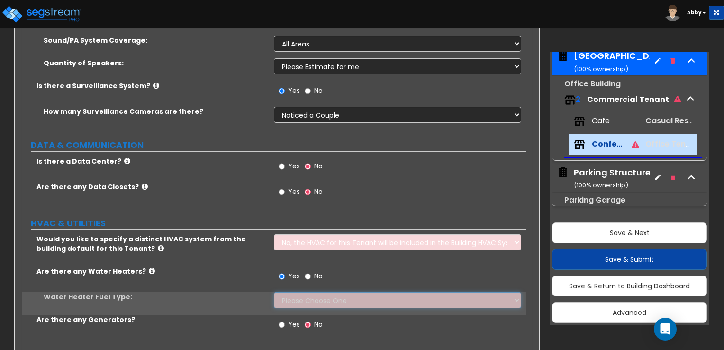
click at [287, 292] on select "Please Choose One Gas Electric" at bounding box center [397, 300] width 247 height 16
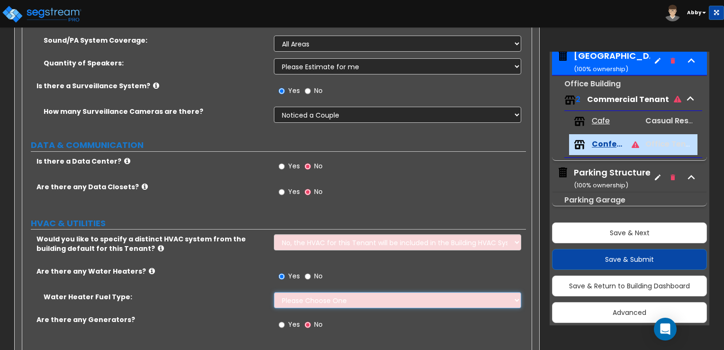
select select "1"
click at [274, 292] on select "Please Choose One Gas Electric" at bounding box center [397, 300] width 247 height 16
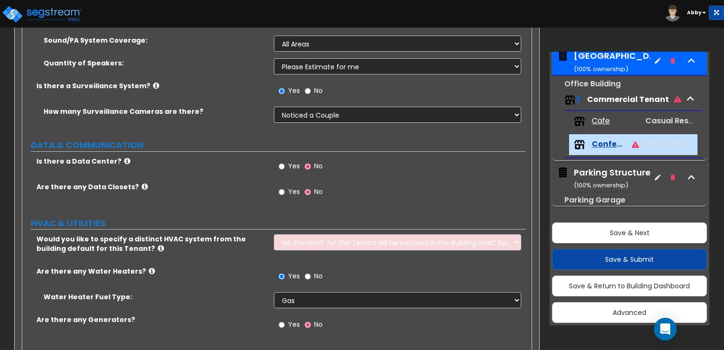
click at [298, 315] on div "Yes No" at bounding box center [301, 326] width 54 height 22
click at [292, 319] on span "Yes" at bounding box center [294, 323] width 12 height 9
click at [285, 319] on input "Yes" at bounding box center [282, 324] width 6 height 10
radio input "true"
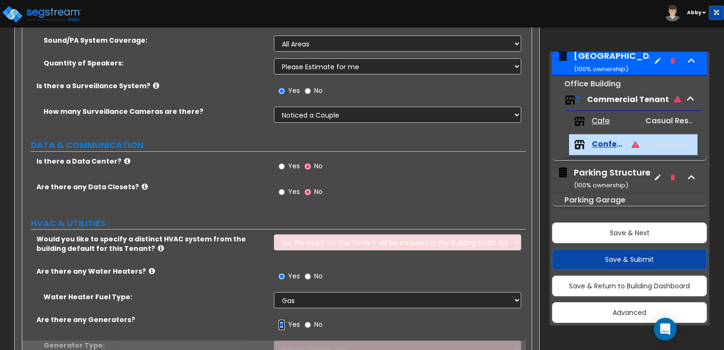
scroll to position [1792, 0]
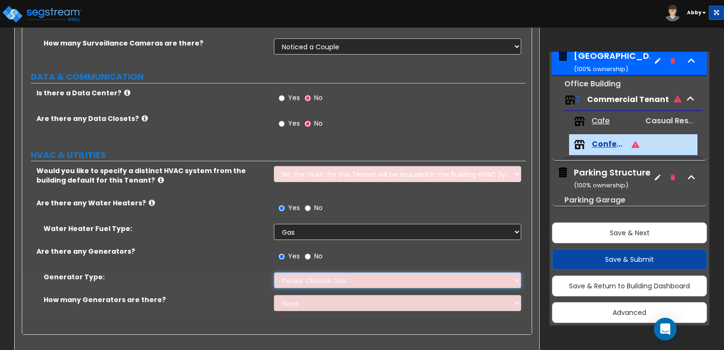
click at [297, 272] on select "Please Choose One Gas Diesel" at bounding box center [397, 280] width 247 height 16
select select "2"
click at [274, 272] on select "Please Choose One Gas Diesel" at bounding box center [397, 280] width 247 height 16
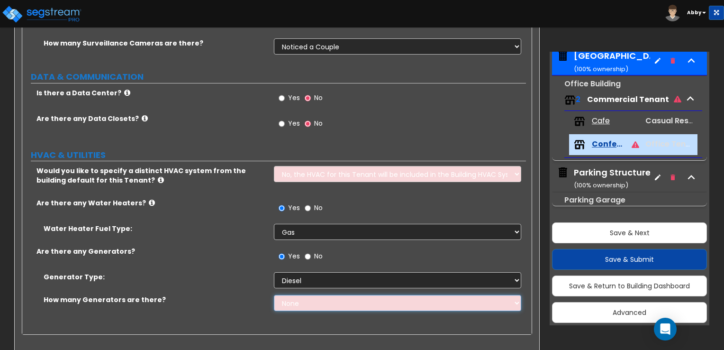
click at [293, 295] on select "None 1 2 3" at bounding box center [397, 303] width 247 height 16
select select "1"
click at [274, 295] on select "None 1 2 3" at bounding box center [397, 303] width 247 height 16
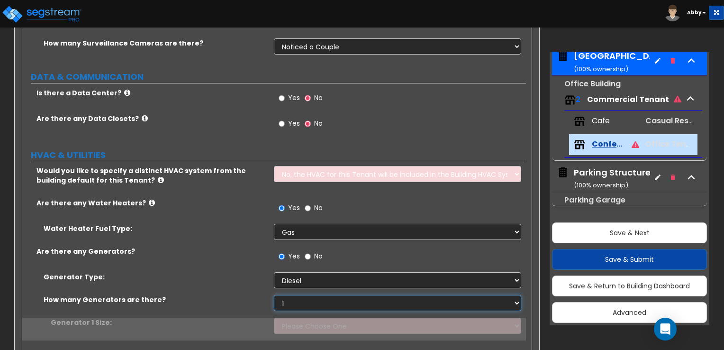
scroll to position [1815, 0]
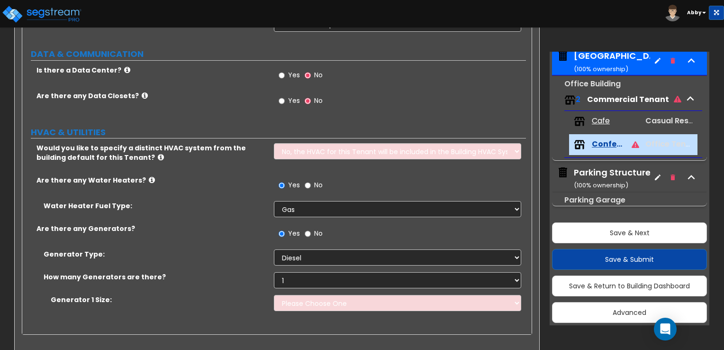
click at [240, 251] on div "Generator Type: Please Choose One Gas Diesel" at bounding box center [274, 260] width 504 height 23
click at [289, 249] on select "Please Choose One Gas Diesel" at bounding box center [397, 257] width 247 height 16
select select "0"
click at [274, 249] on select "Please Choose One Gas Diesel" at bounding box center [397, 257] width 247 height 16
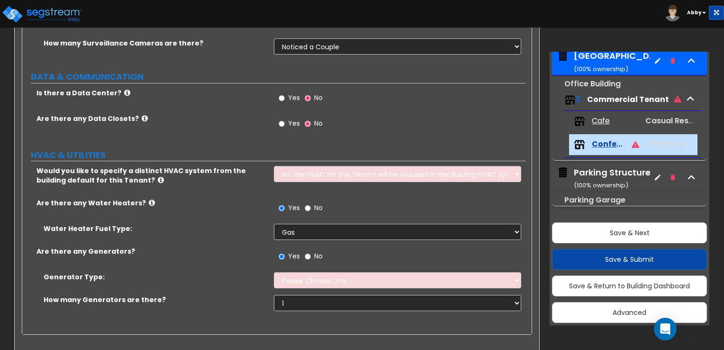
click at [303, 246] on div "Yes No" at bounding box center [301, 257] width 54 height 22
click at [306, 251] on input "No" at bounding box center [308, 256] width 6 height 10
radio input "false"
radio input "true"
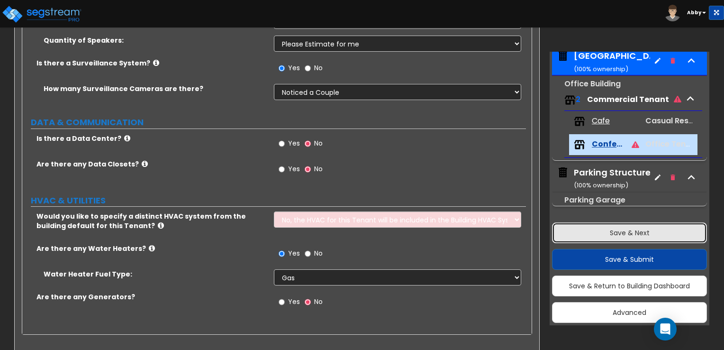
click at [599, 228] on button "Save & Next" at bounding box center [629, 232] width 155 height 21
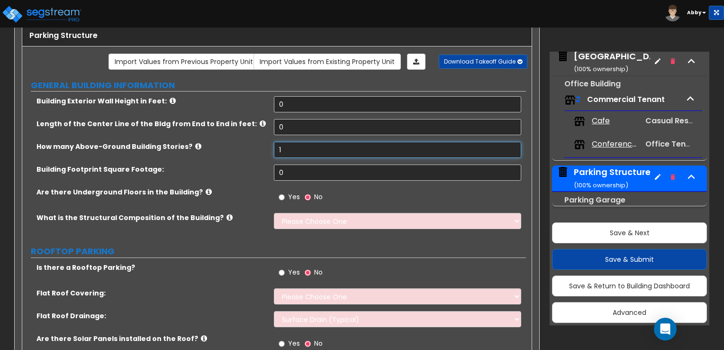
click at [307, 149] on input "1" at bounding box center [397, 150] width 247 height 16
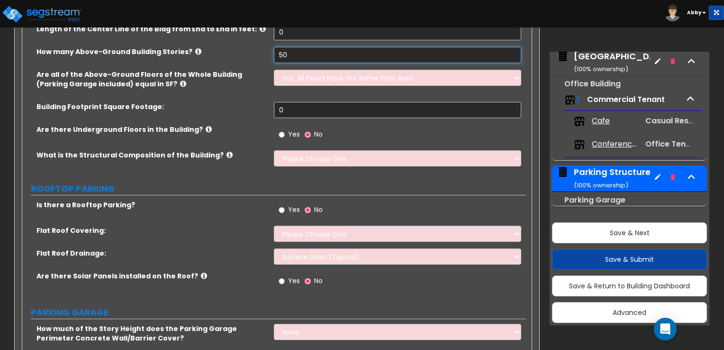
scroll to position [105, 0]
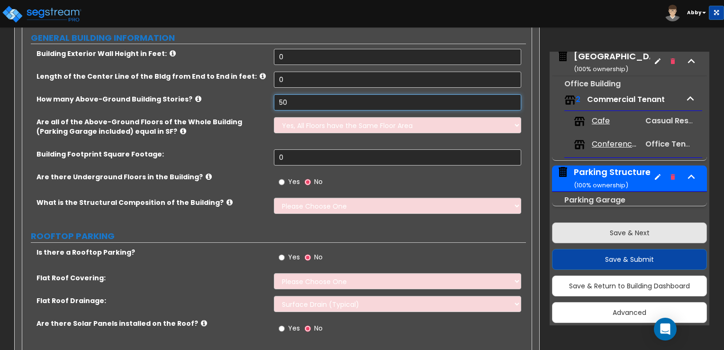
type input "50"
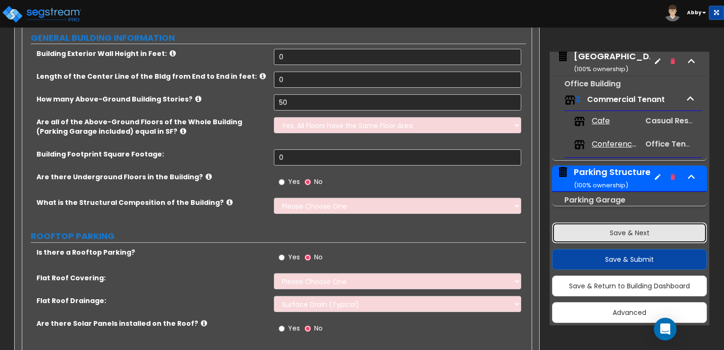
click at [635, 234] on button "Save & Next" at bounding box center [629, 232] width 155 height 21
select select "2"
select select "1"
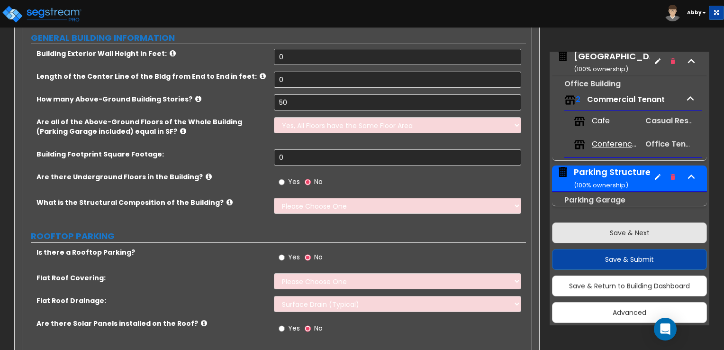
select select "1"
select select "2"
select select "1"
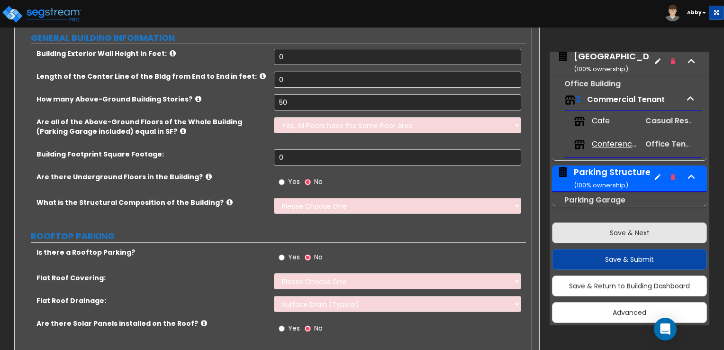
select select "2"
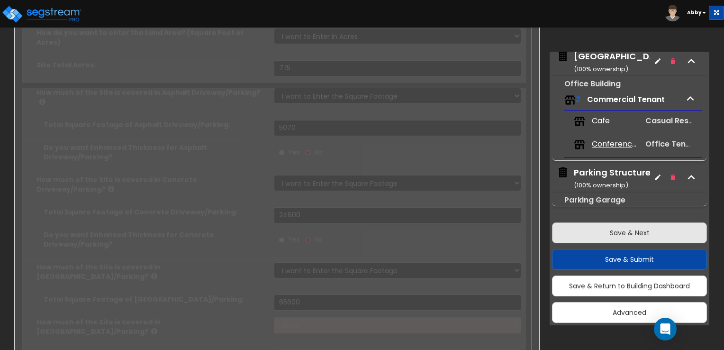
select select "2"
select select "1"
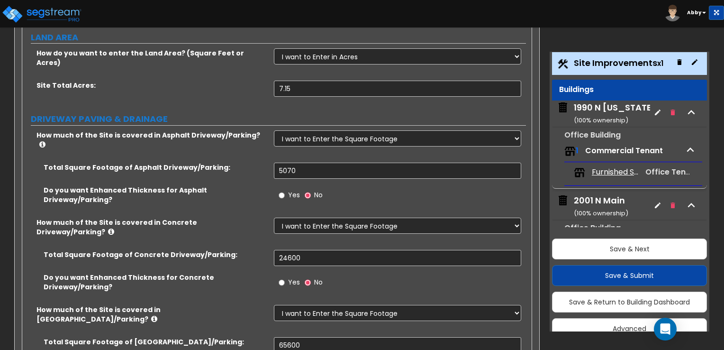
scroll to position [0, 0]
